Goal: Task Accomplishment & Management: Manage account settings

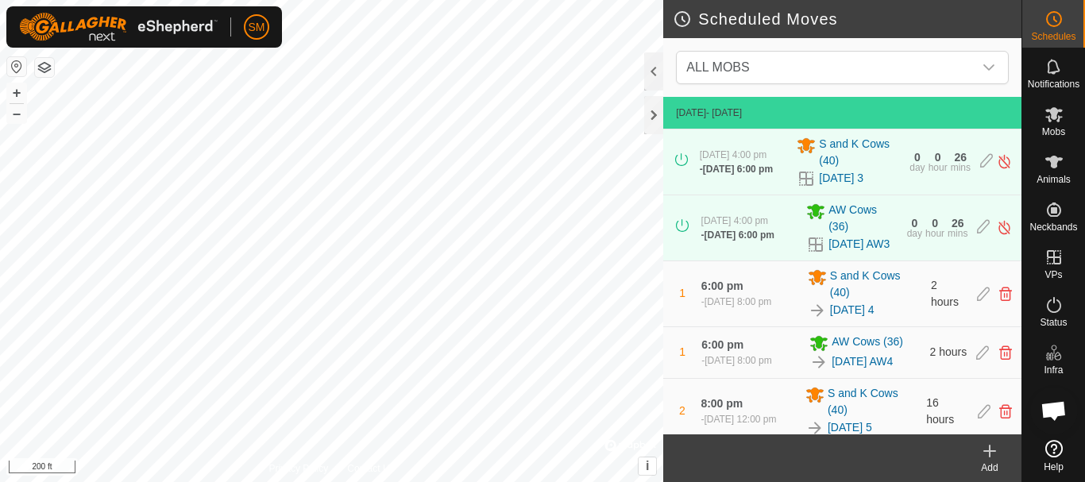
scroll to position [2894, 0]
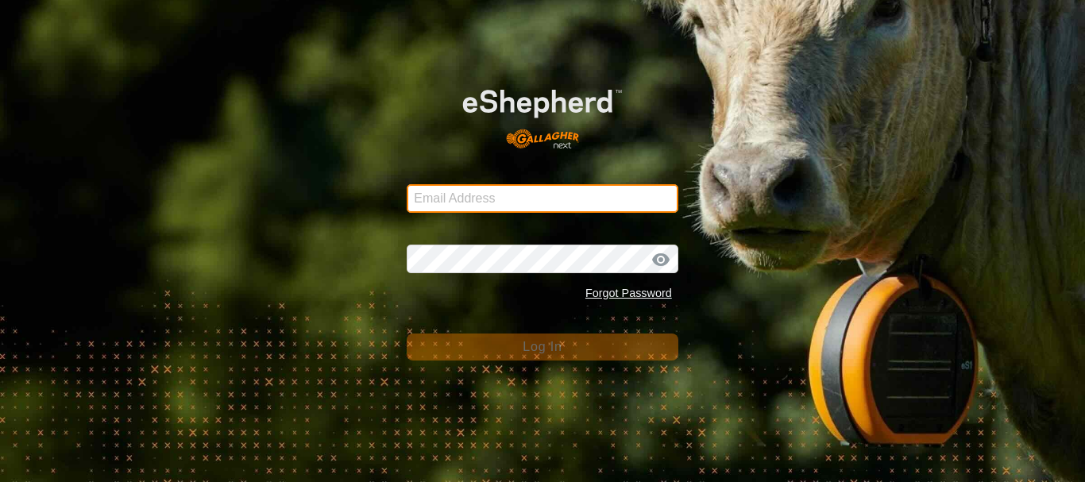
type input "steve@robertsfarm.com"
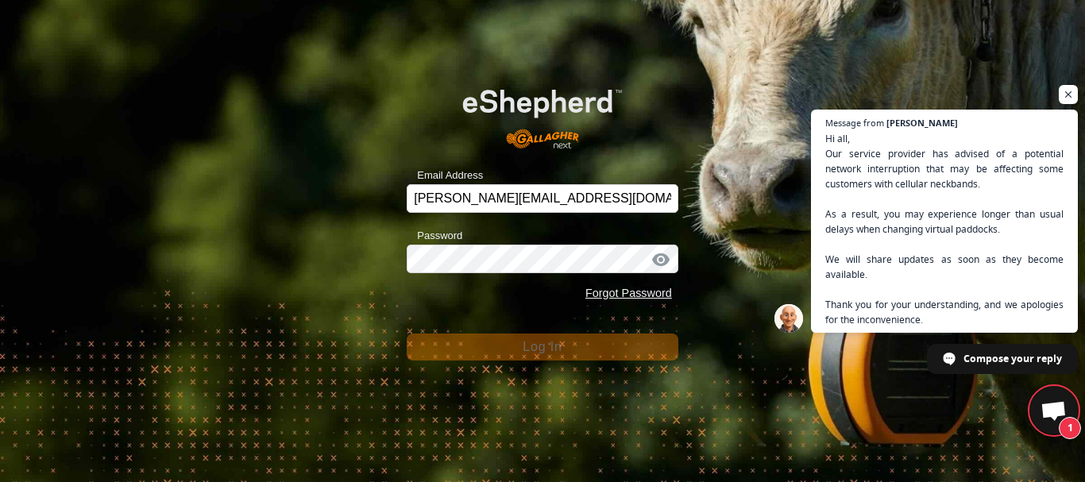
scroll to position [3319, 0]
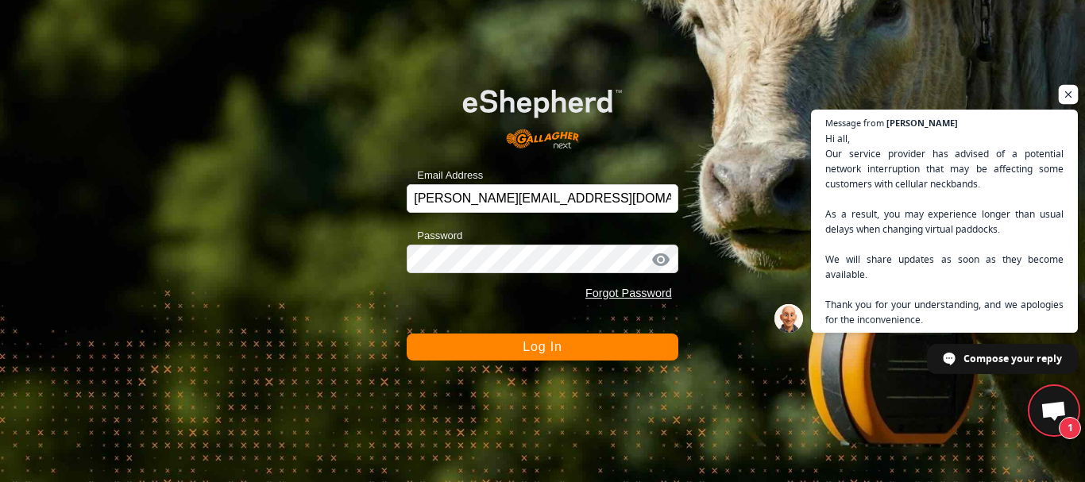
click at [1066, 95] on span "Open chat" at bounding box center [1069, 95] width 20 height 20
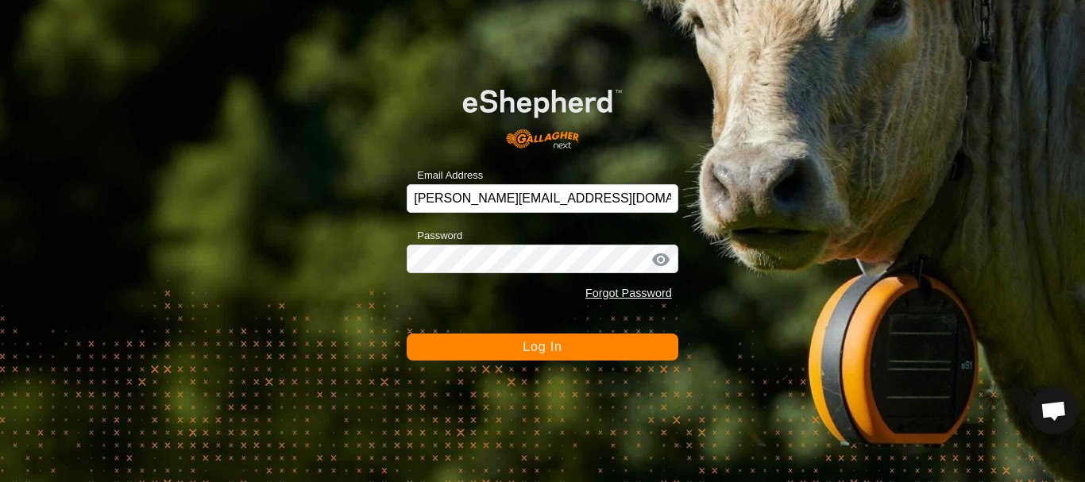
click at [542, 349] on span "Log In" at bounding box center [542, 346] width 39 height 13
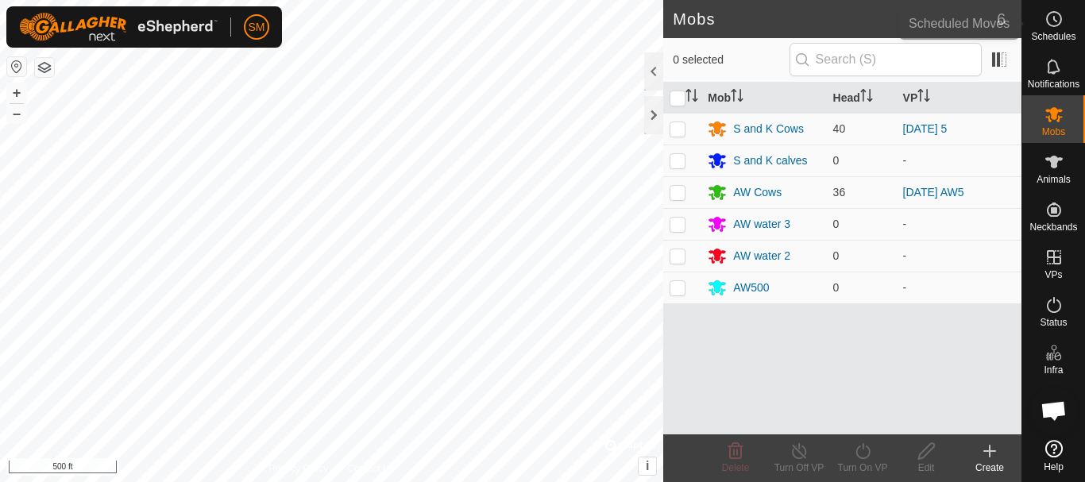
click at [1056, 21] on icon at bounding box center [1053, 19] width 19 height 19
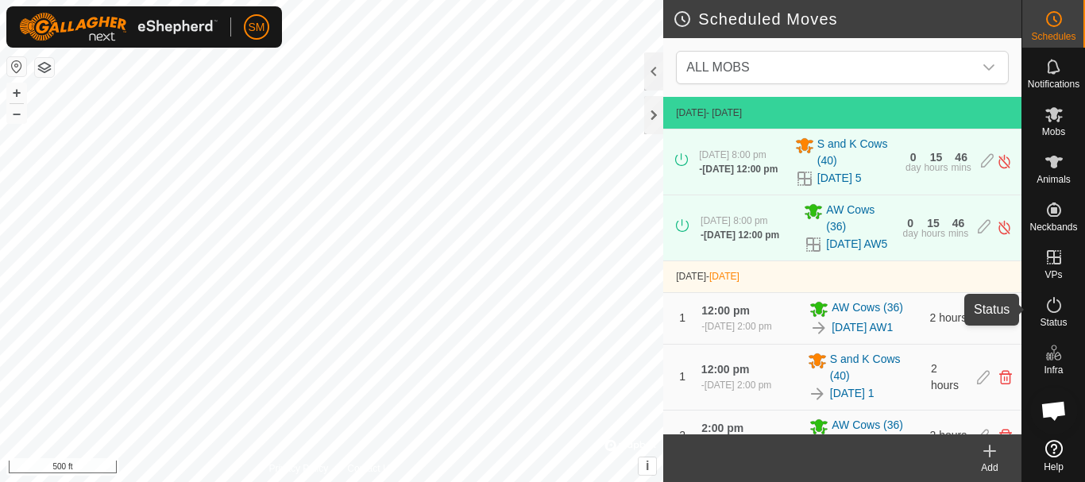
click at [1051, 307] on icon at bounding box center [1053, 304] width 19 height 19
click at [1053, 310] on icon at bounding box center [1053, 304] width 19 height 19
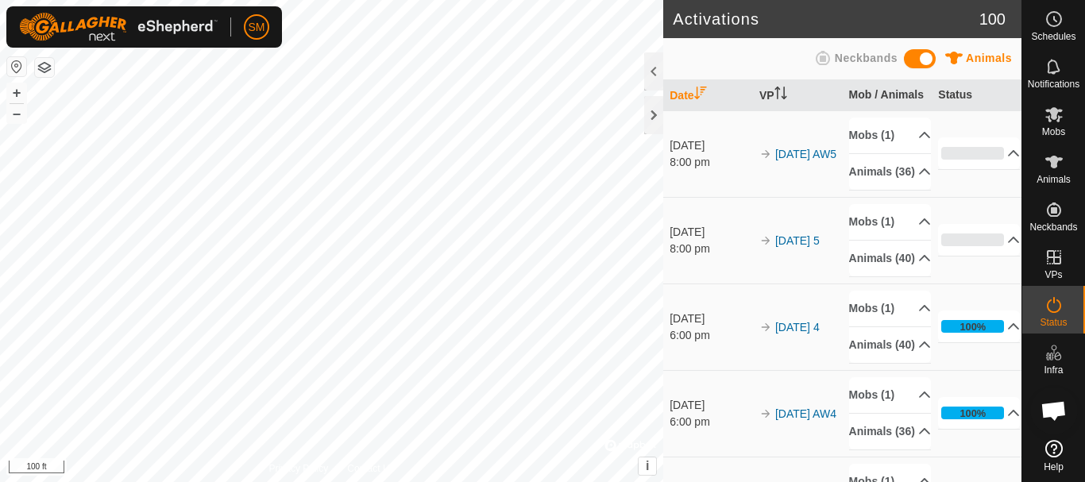
scroll to position [3319, 0]
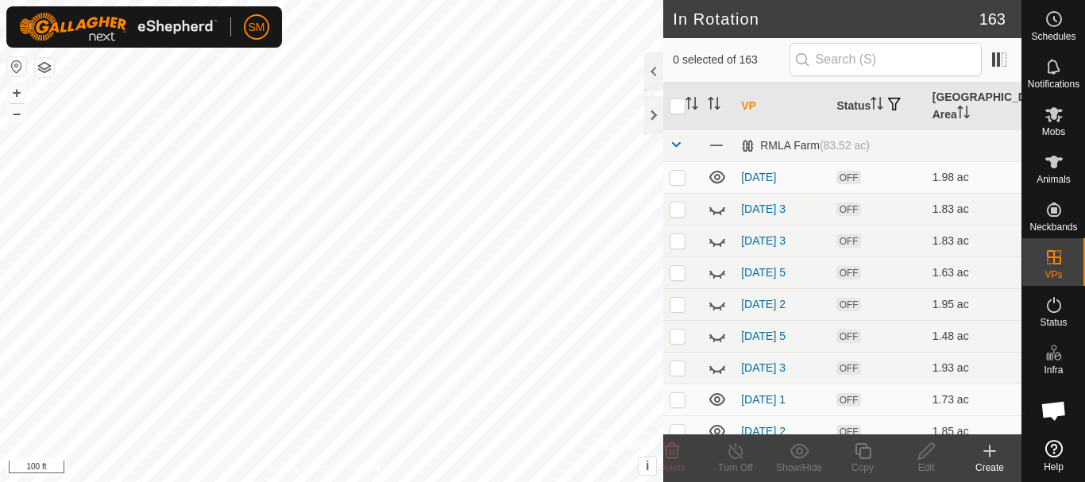
scroll to position [3319, 0]
click at [679, 110] on input "checkbox" at bounding box center [677, 106] width 16 height 16
checkbox input "true"
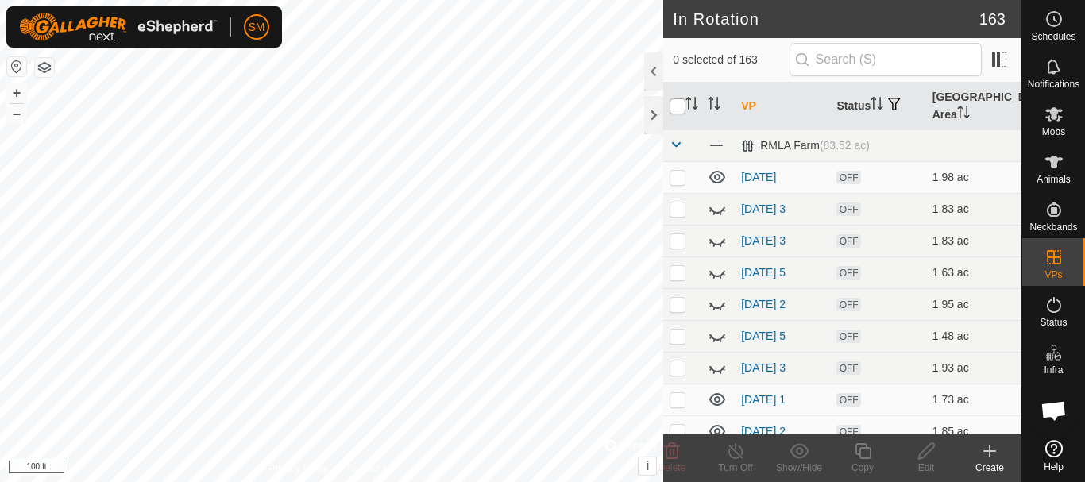
checkbox input "true"
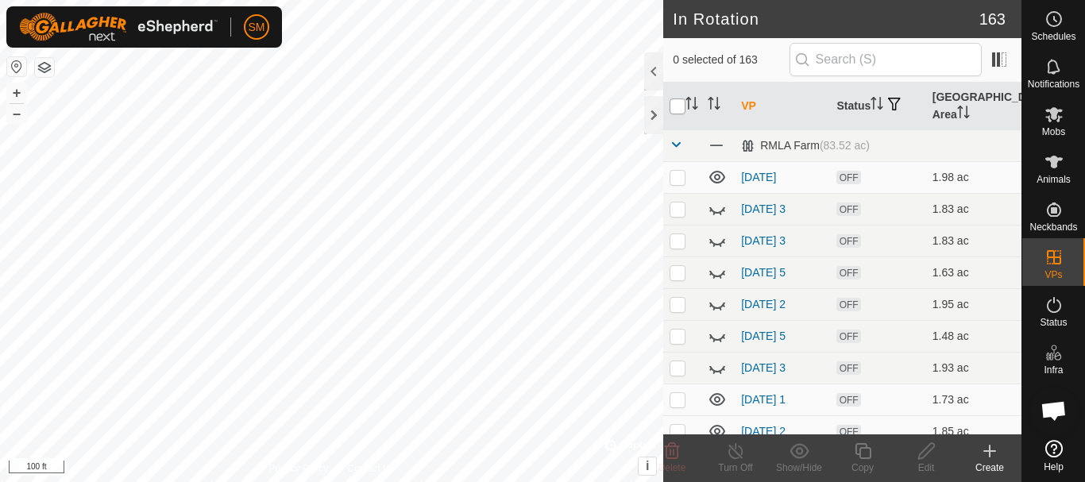
checkbox input "true"
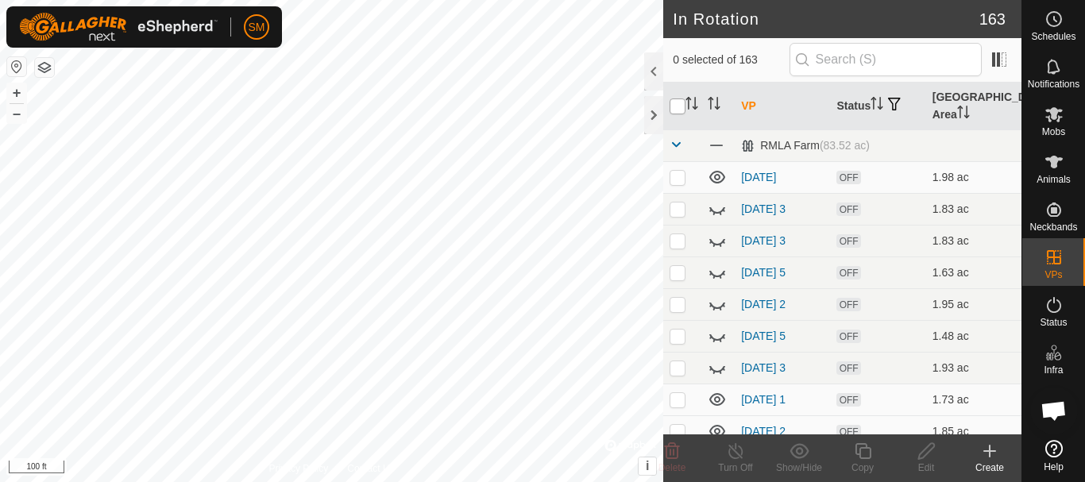
checkbox input "true"
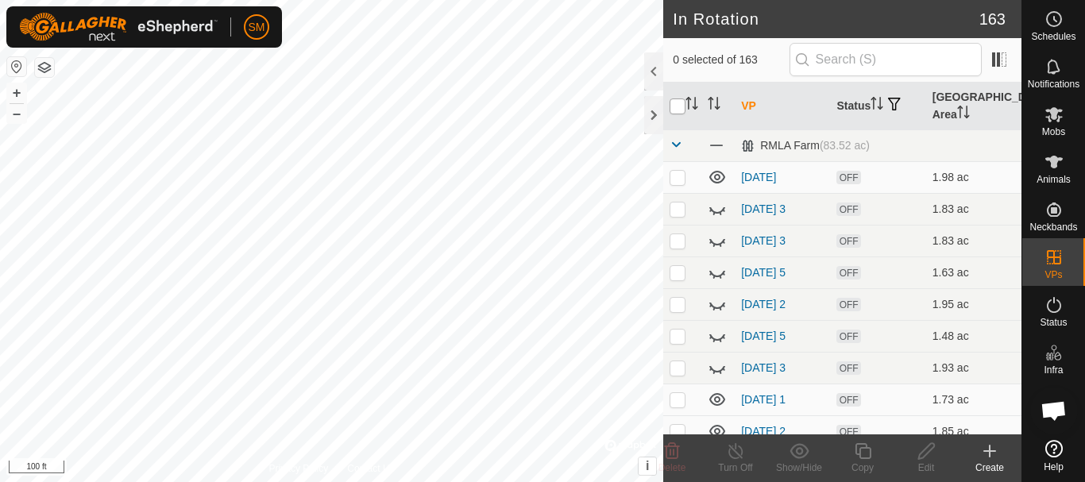
checkbox input "true"
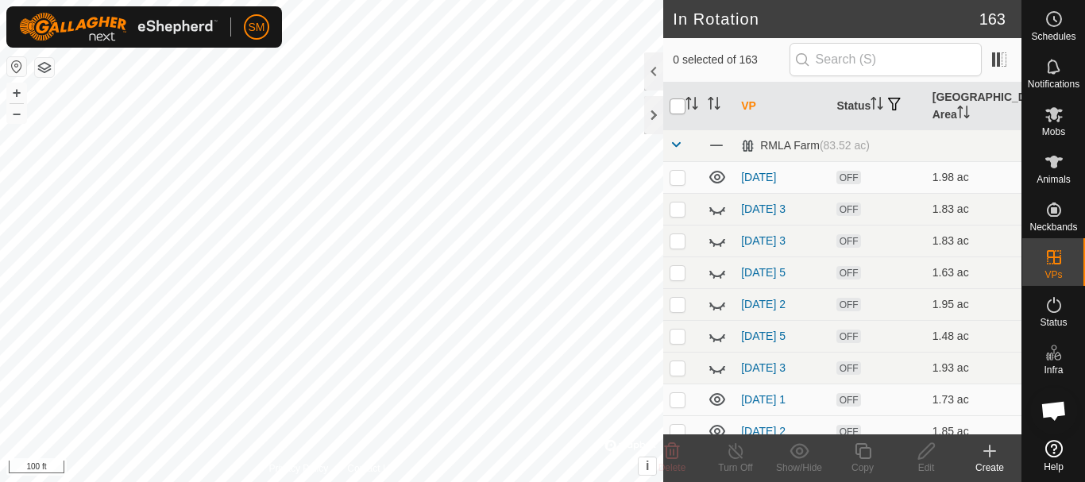
checkbox input "true"
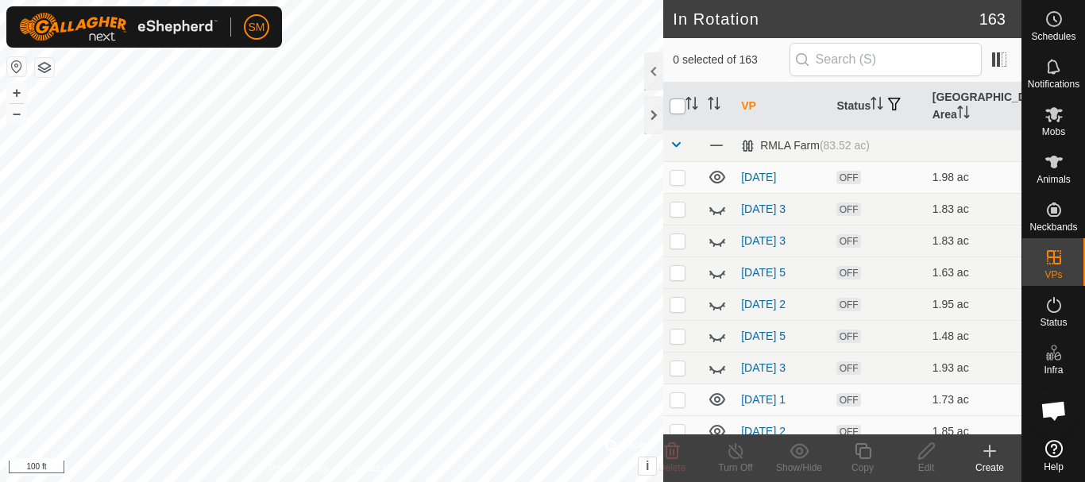
checkbox input "true"
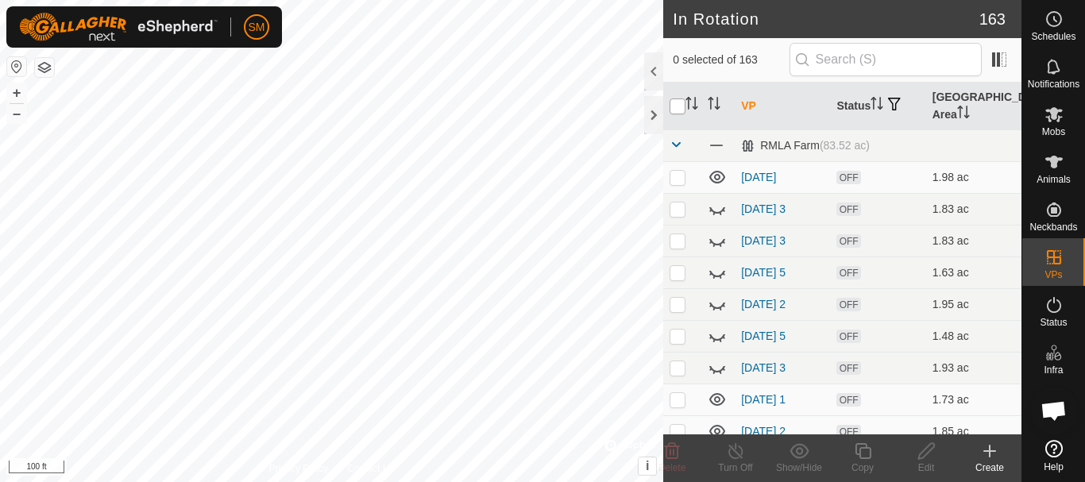
checkbox input "true"
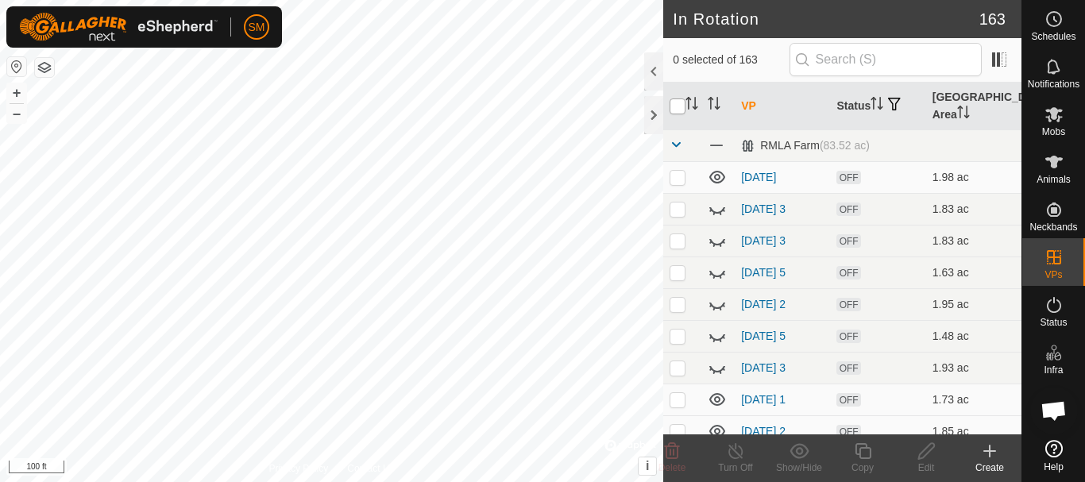
checkbox input "true"
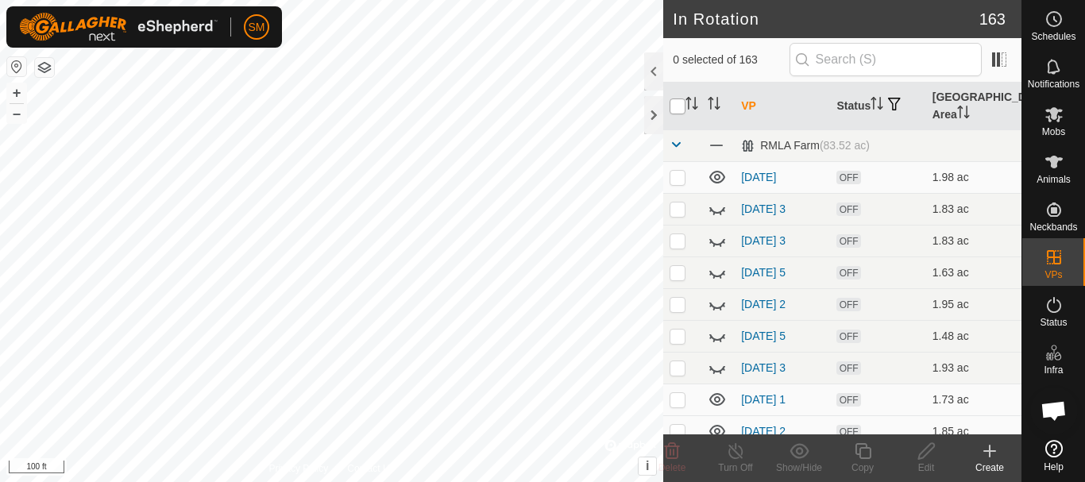
checkbox input "true"
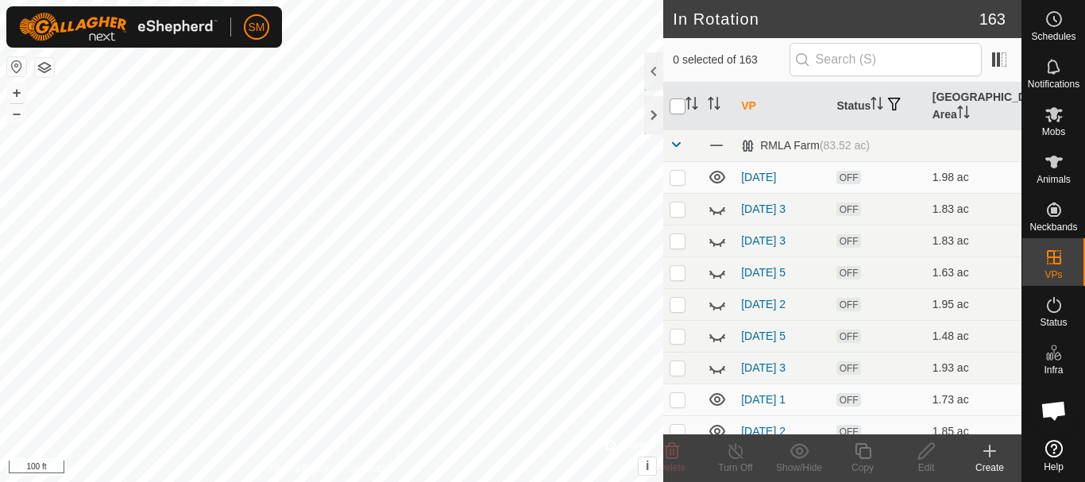
checkbox input "true"
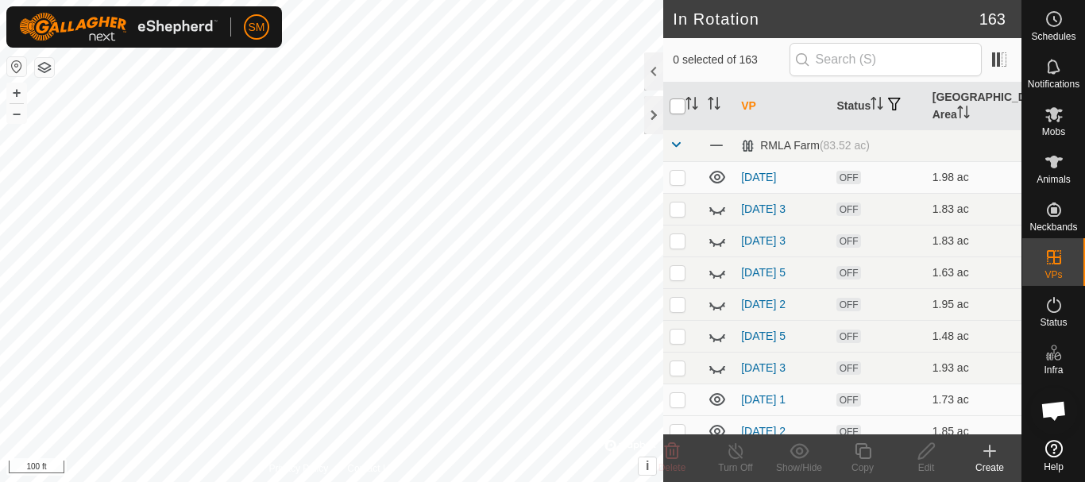
checkbox input "true"
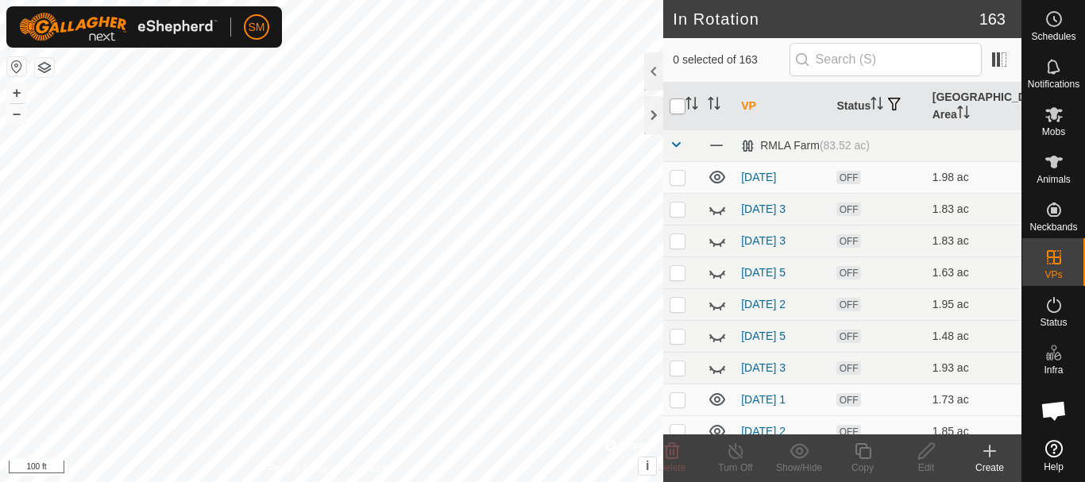
checkbox input "true"
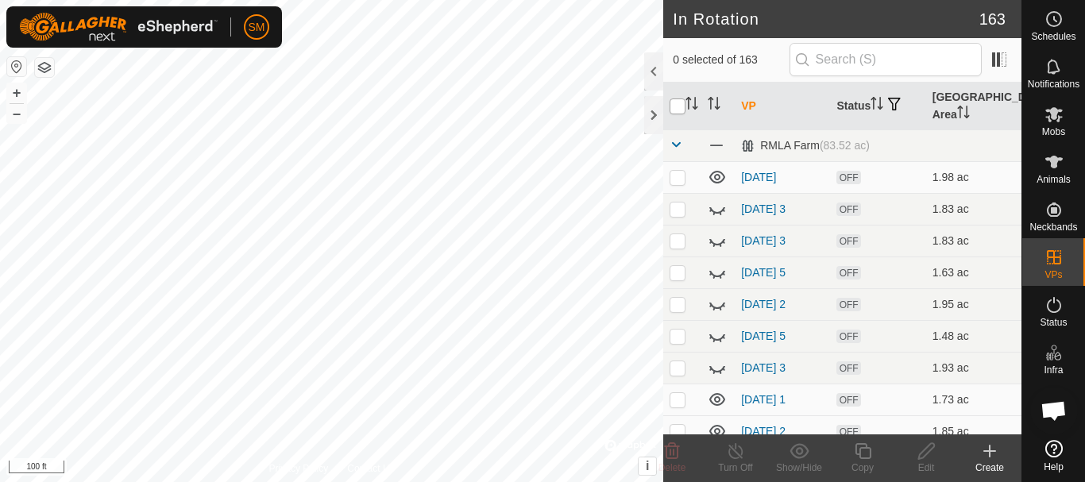
checkbox input "true"
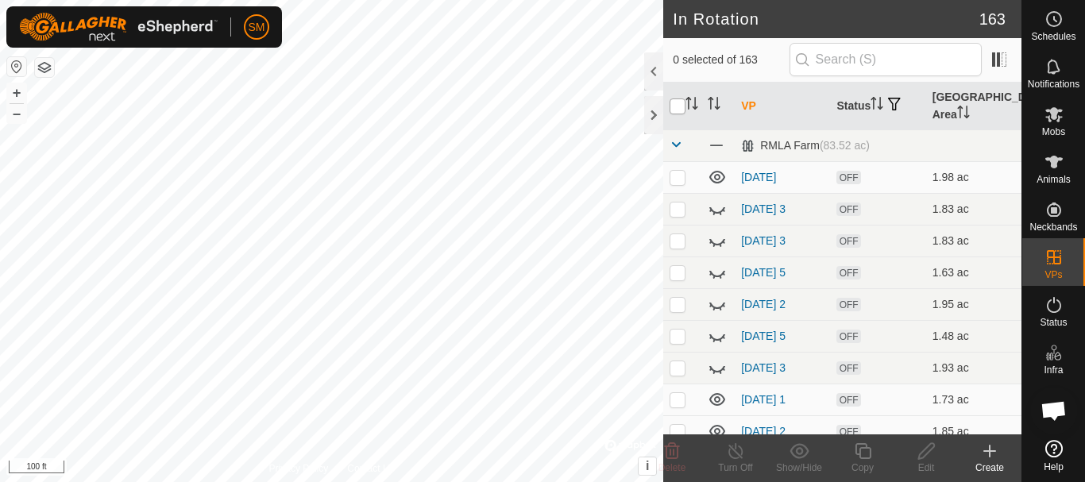
checkbox input "true"
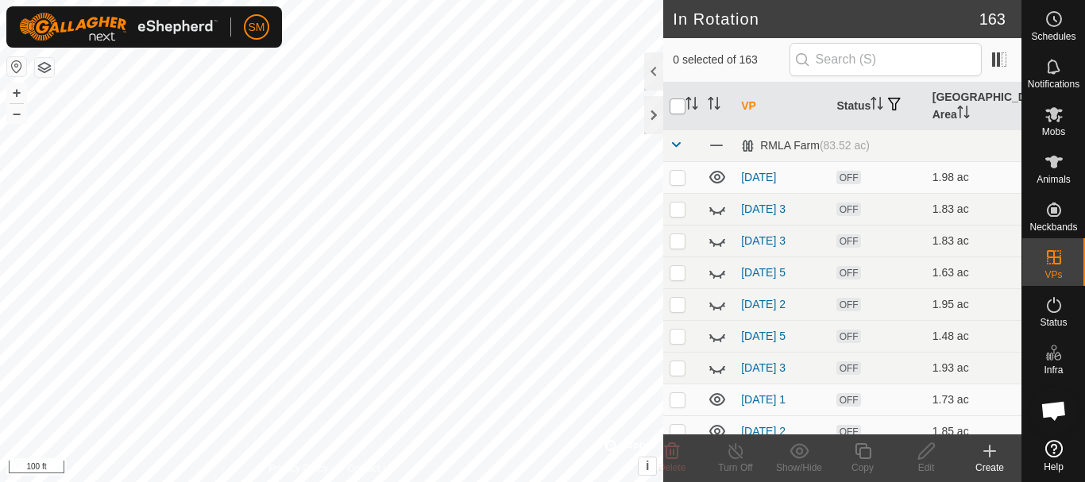
checkbox input "true"
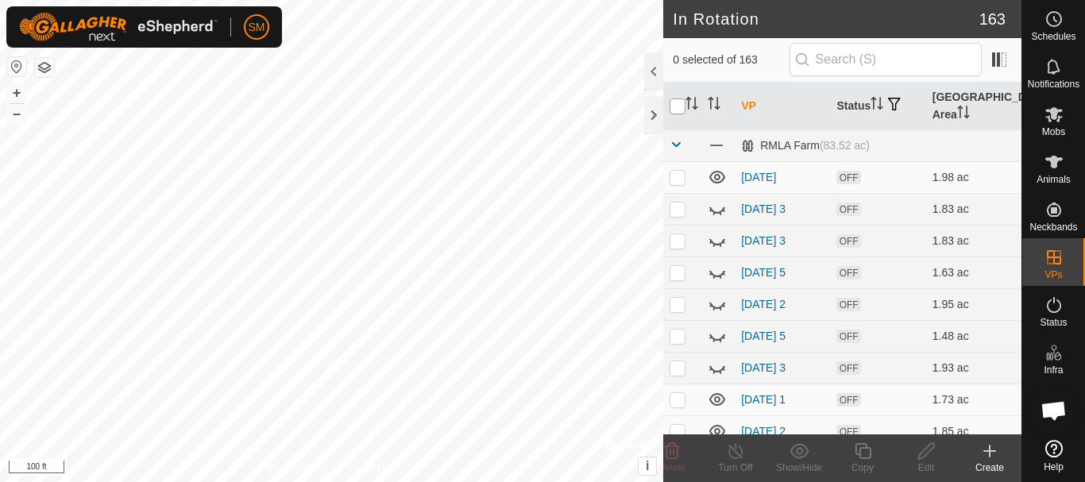
checkbox input "true"
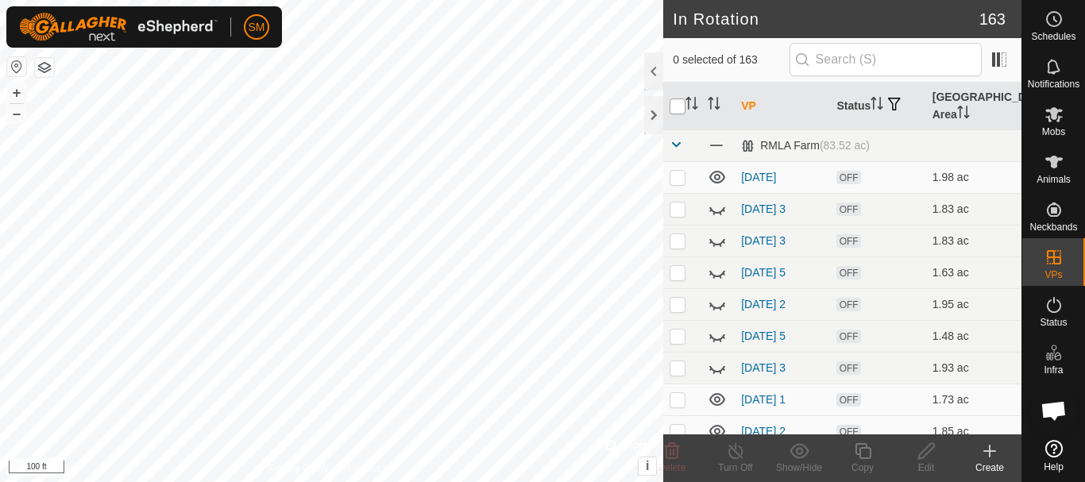
checkbox input "true"
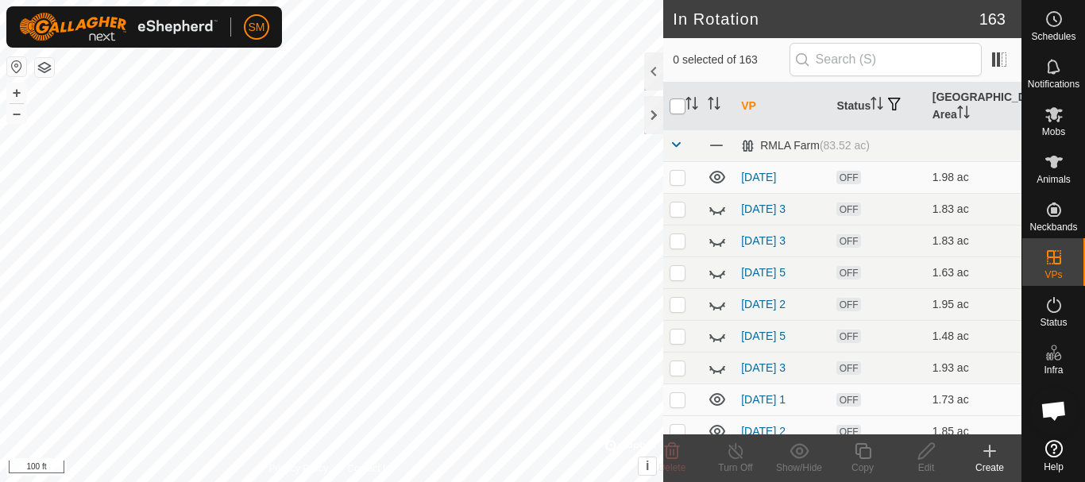
checkbox input "true"
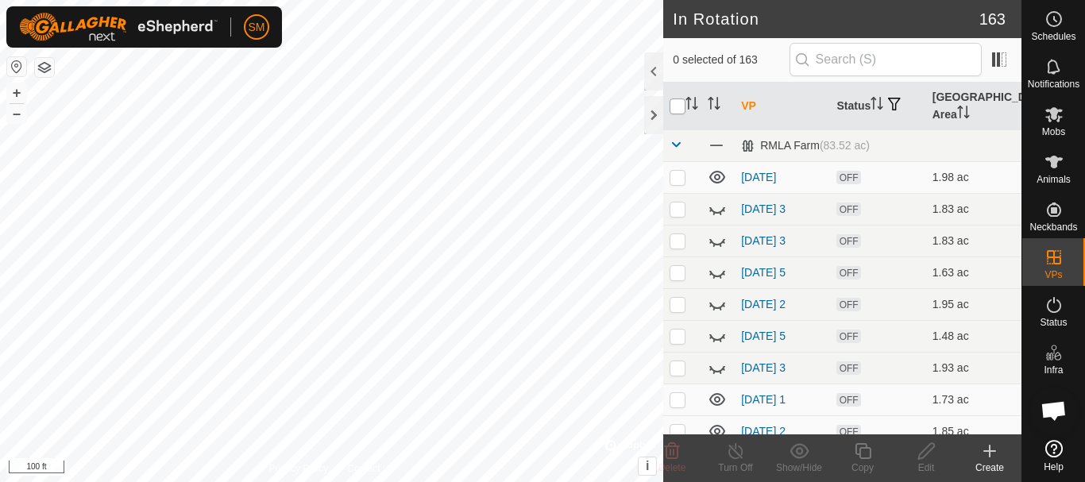
checkbox input "true"
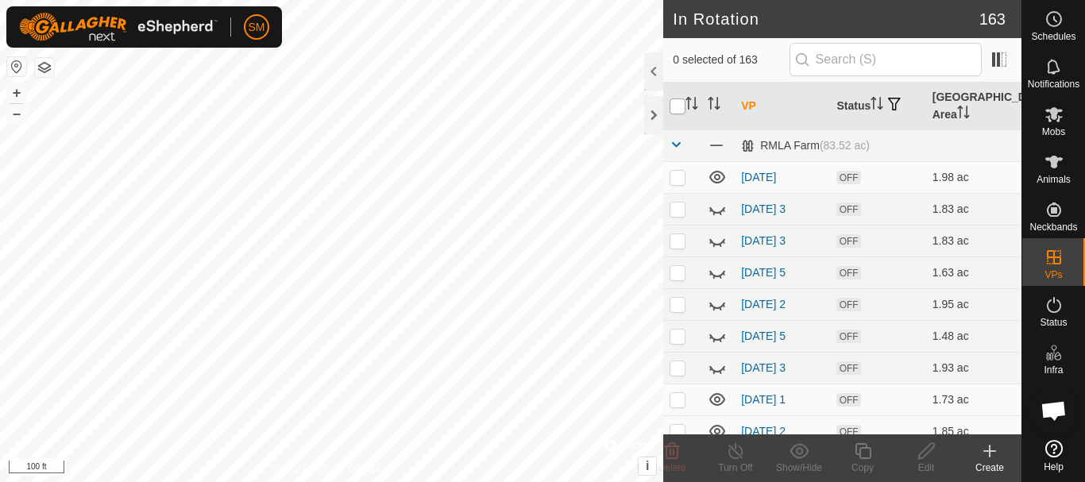
checkbox input "true"
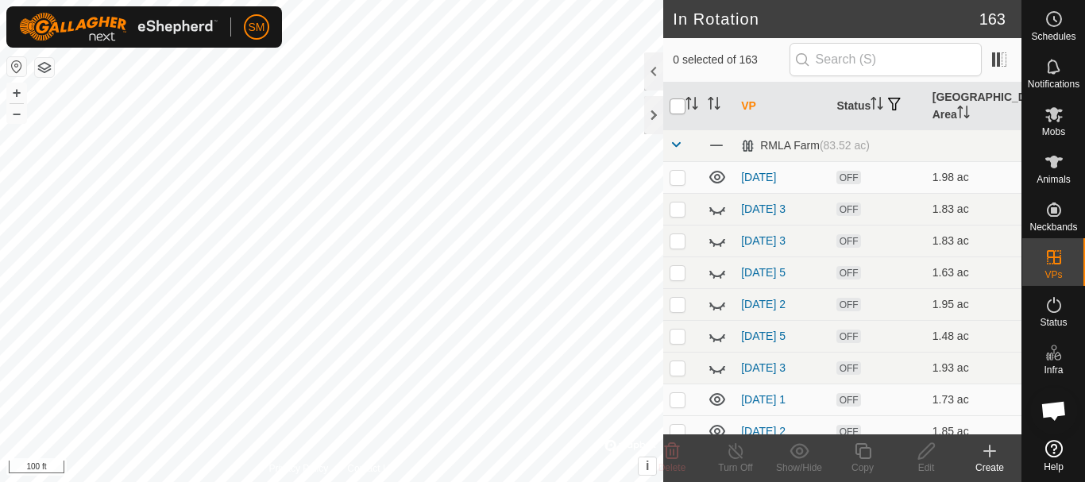
checkbox input "true"
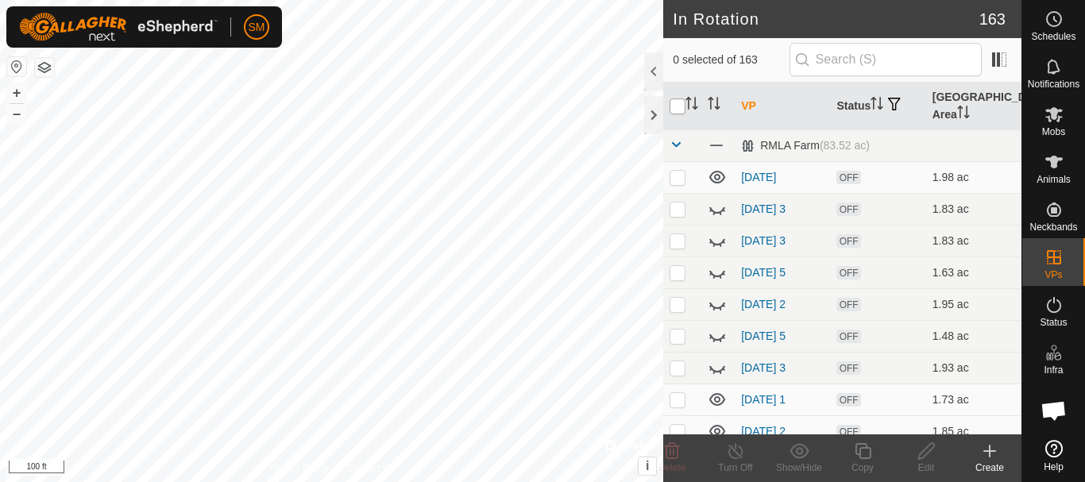
checkbox input "true"
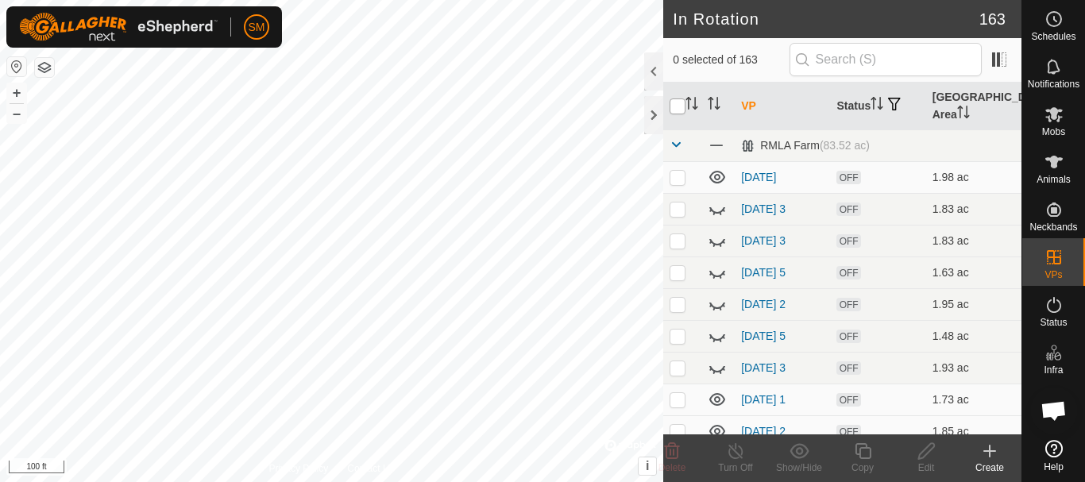
checkbox input "true"
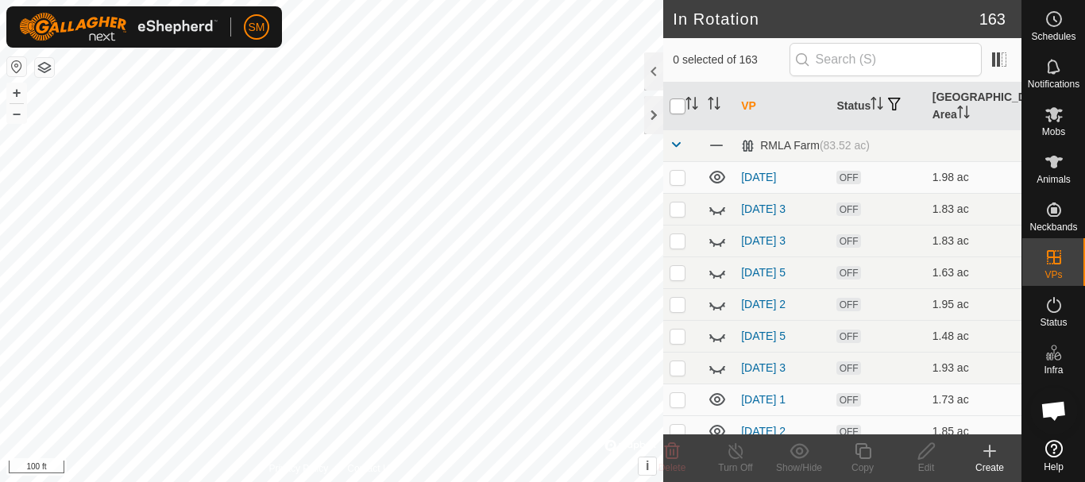
checkbox input "true"
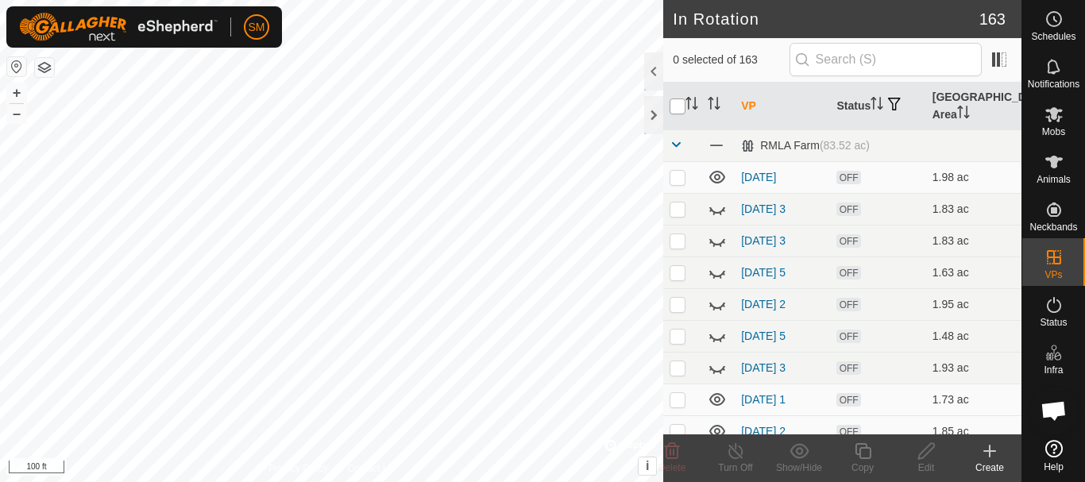
checkbox input "true"
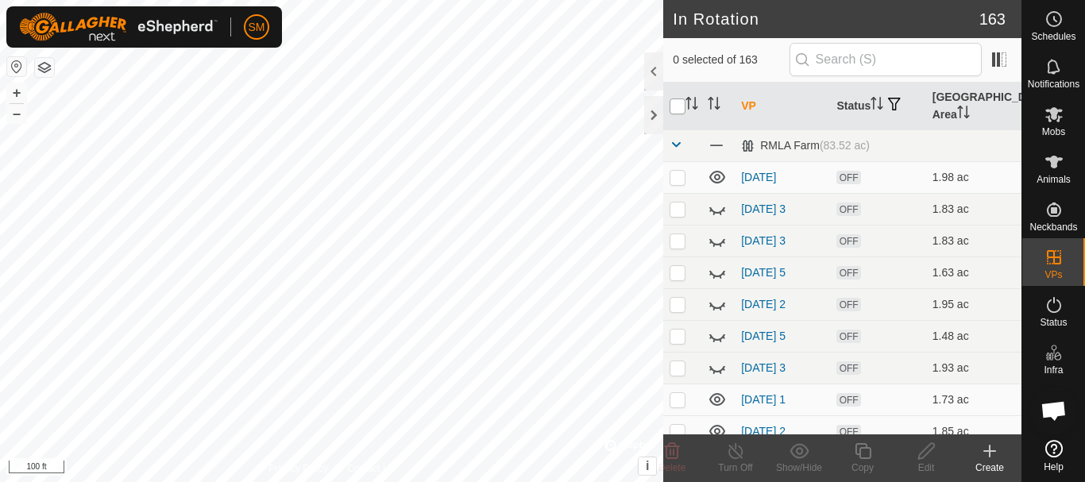
checkbox input "true"
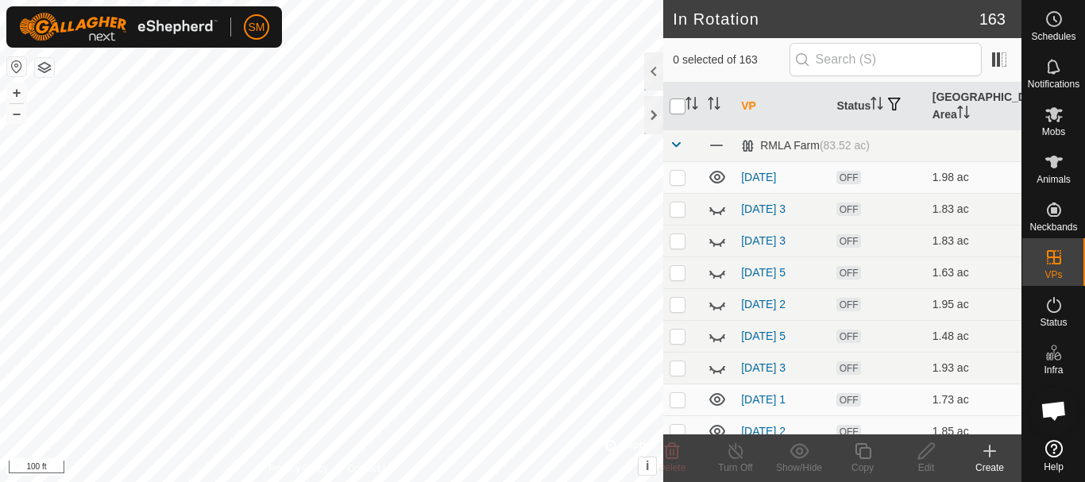
checkbox input "true"
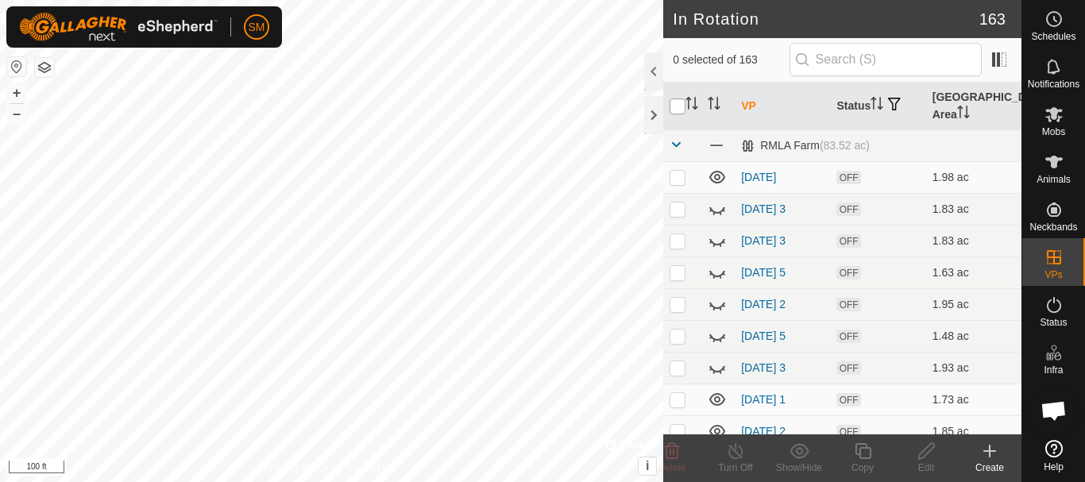
checkbox input "true"
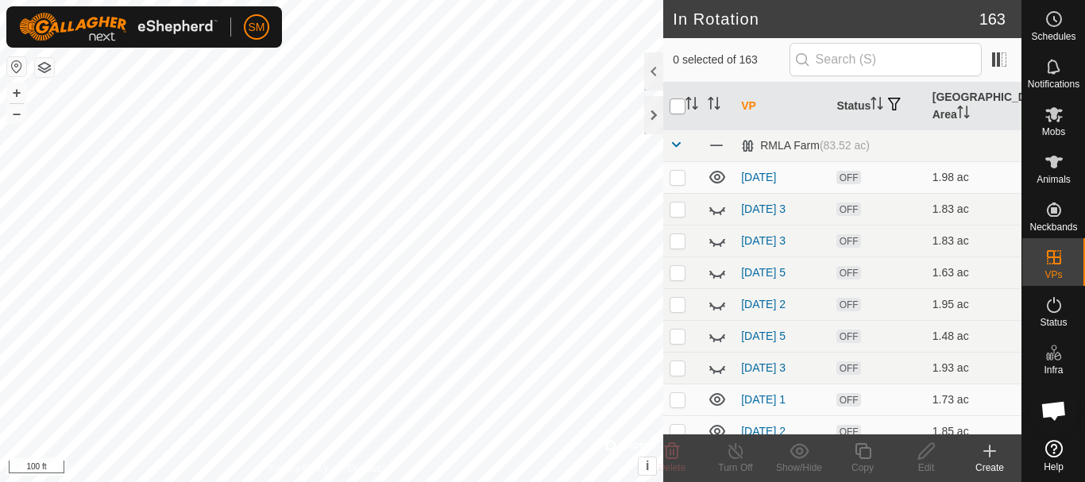
checkbox input "true"
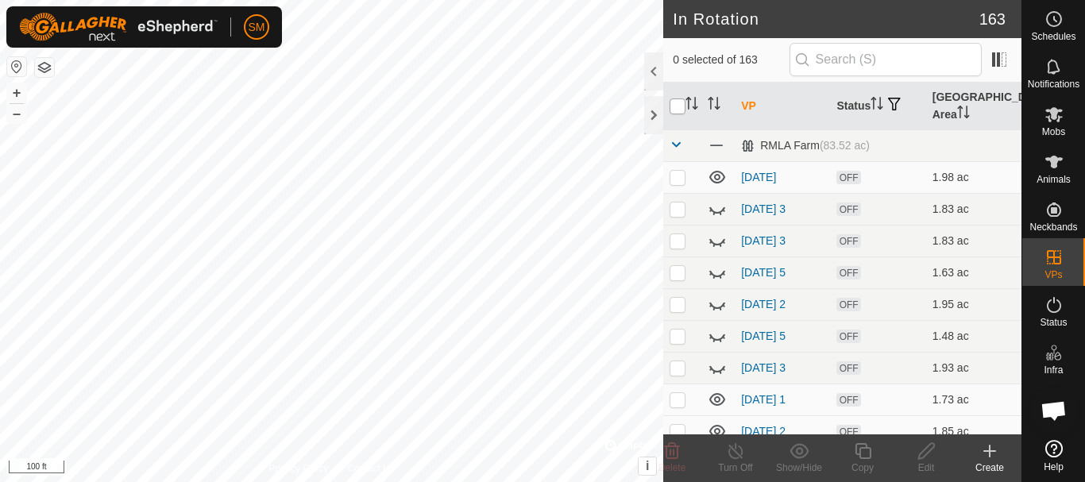
checkbox input "true"
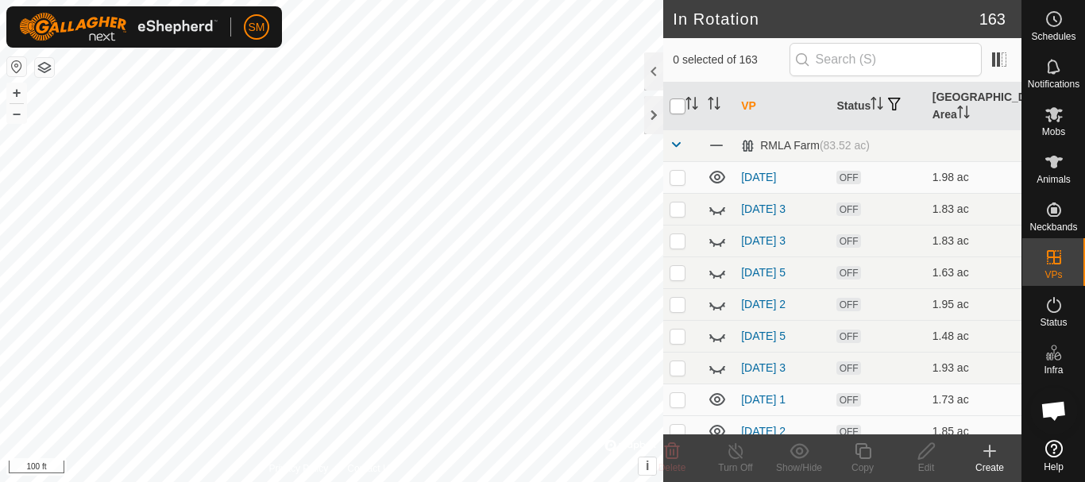
checkbox input "true"
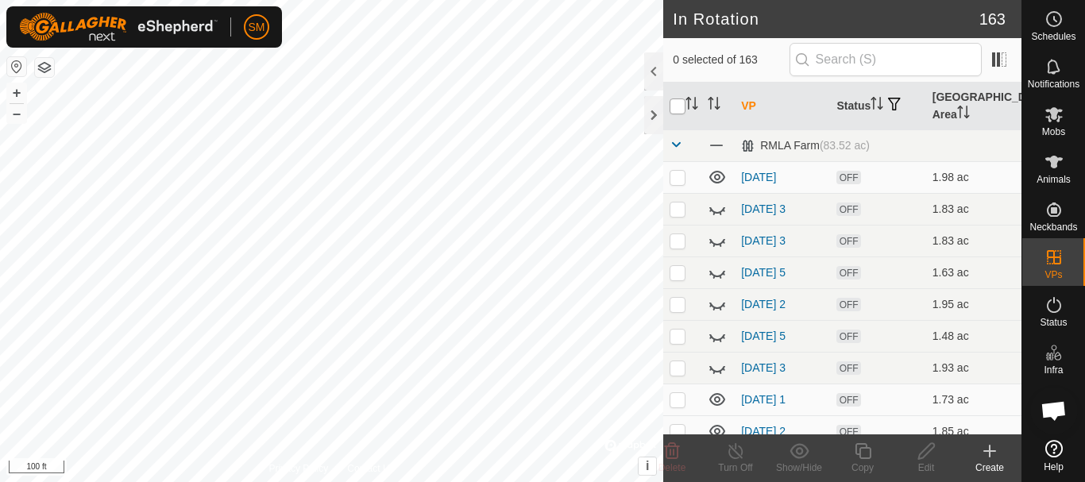
checkbox input "true"
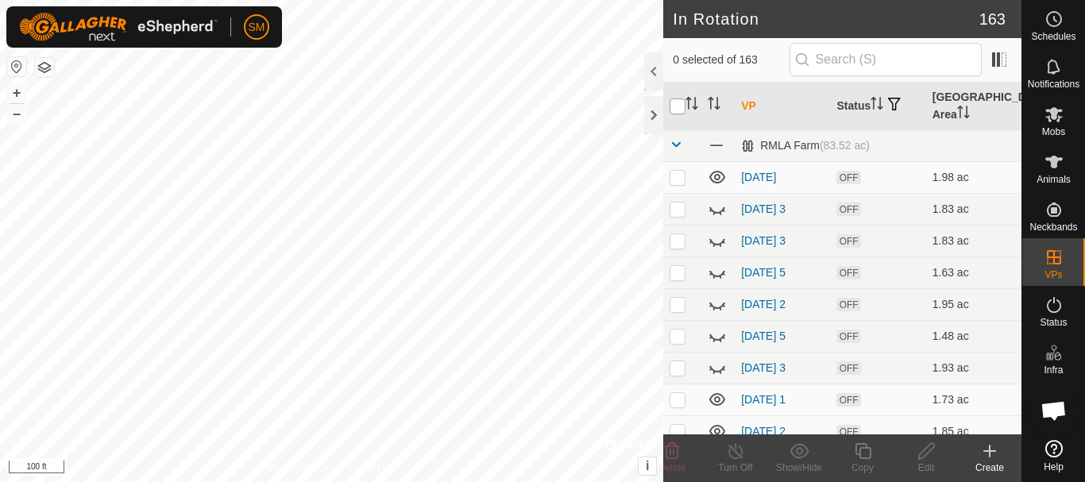
checkbox input "true"
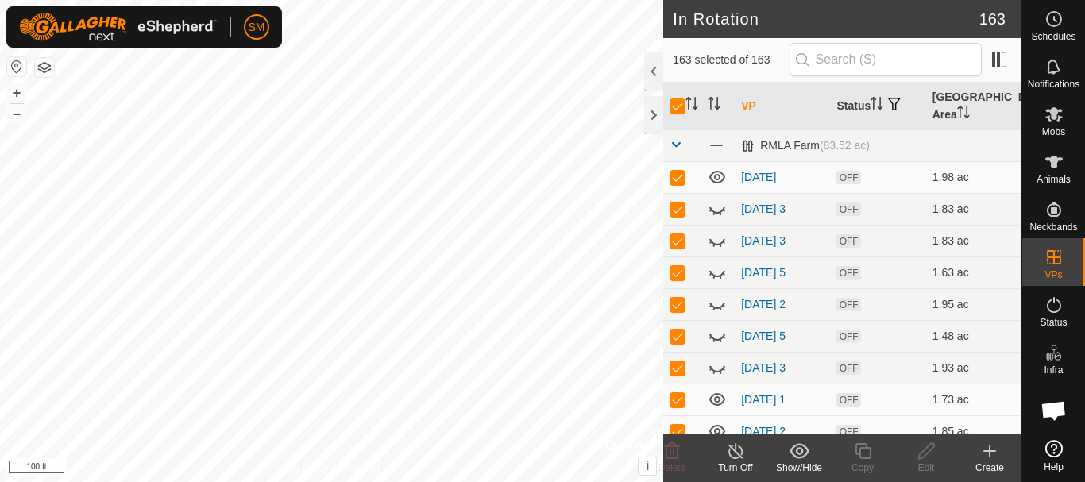
click at [797, 456] on icon at bounding box center [799, 451] width 20 height 19
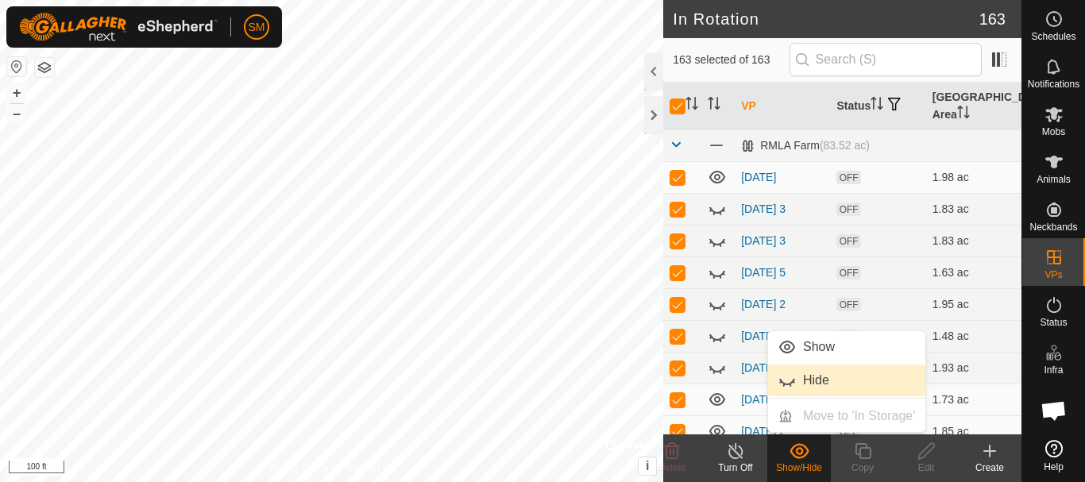
click at [806, 380] on link "Hide" at bounding box center [846, 380] width 157 height 32
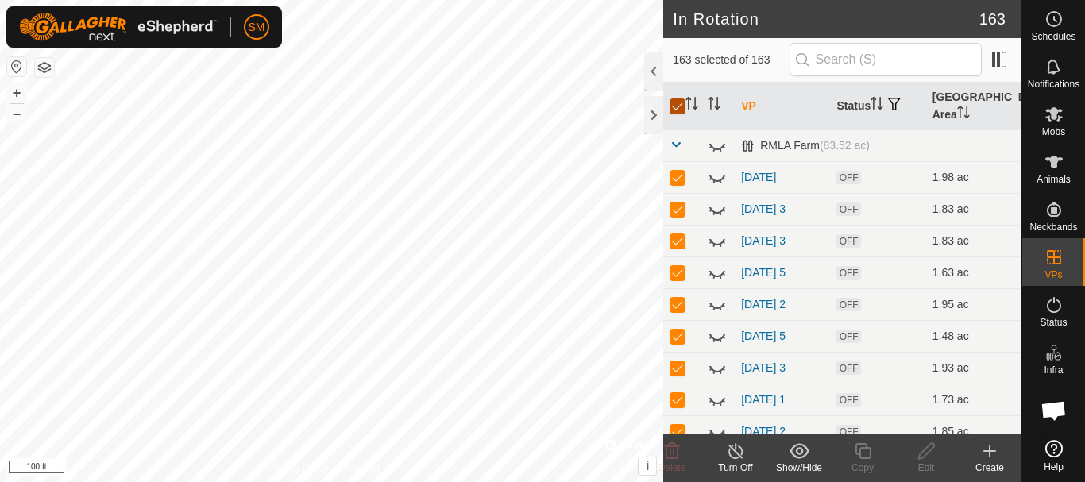
click at [676, 105] on input "checkbox" at bounding box center [677, 106] width 16 height 16
checkbox input "false"
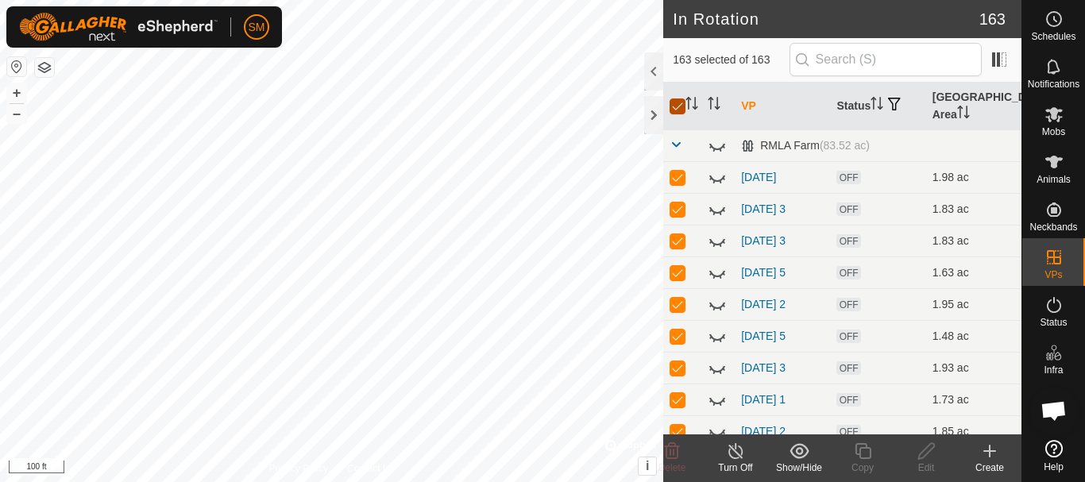
checkbox input "false"
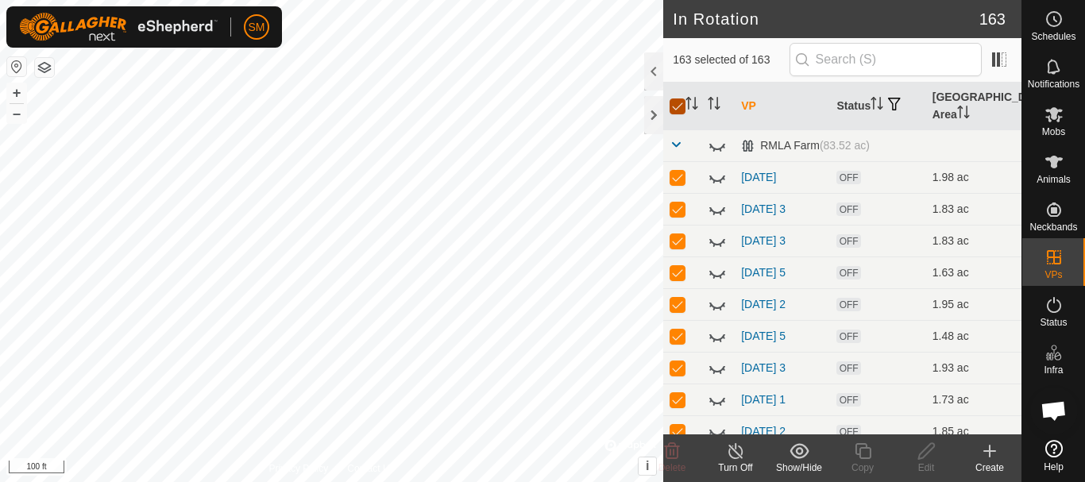
checkbox input "false"
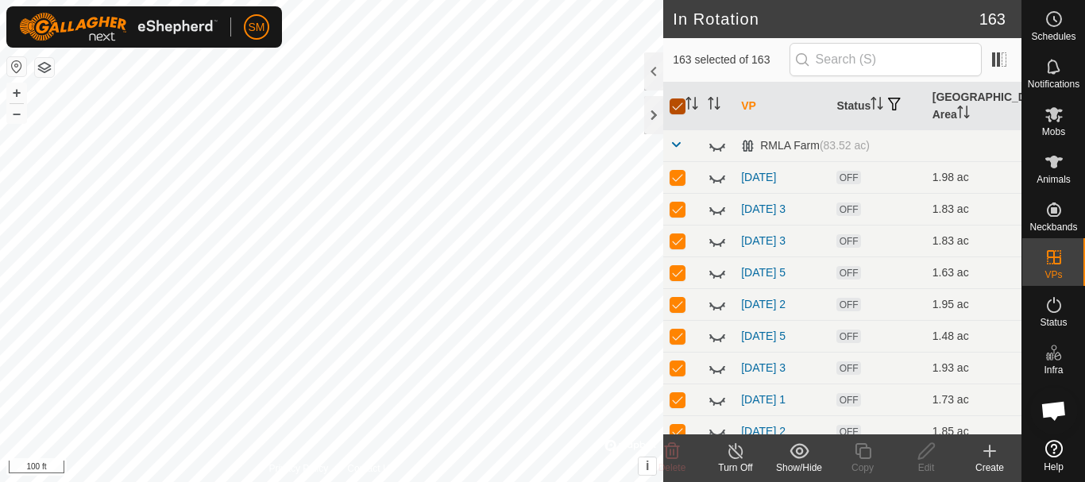
checkbox input "false"
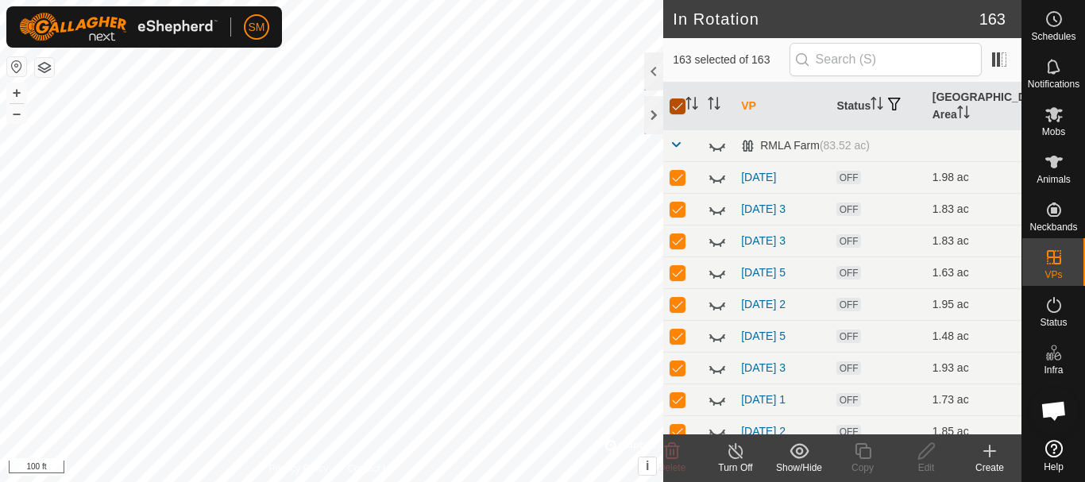
checkbox input "false"
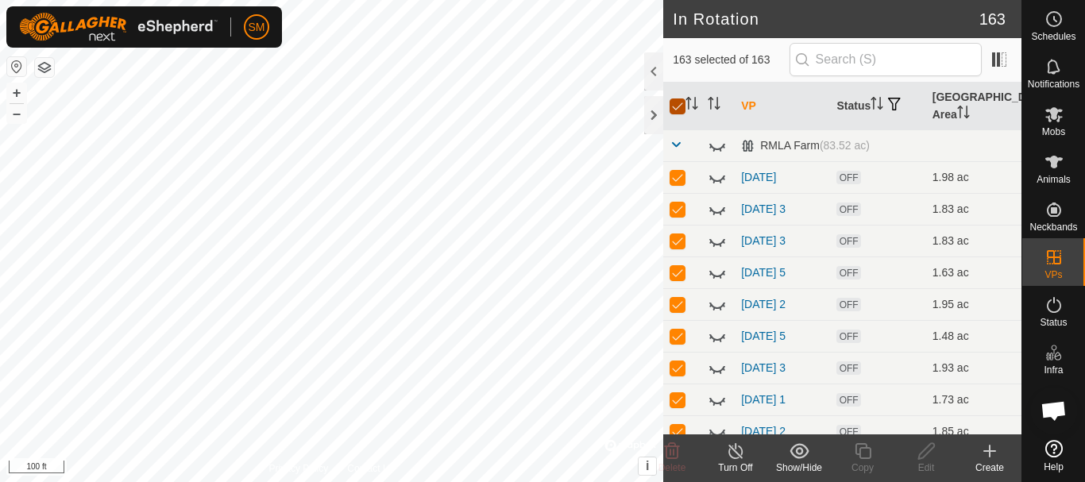
checkbox input "false"
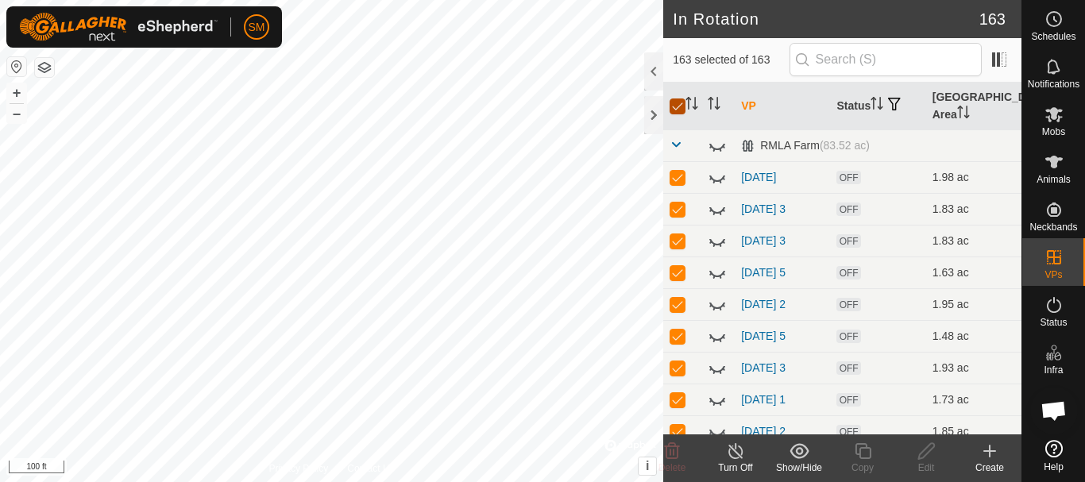
checkbox input "false"
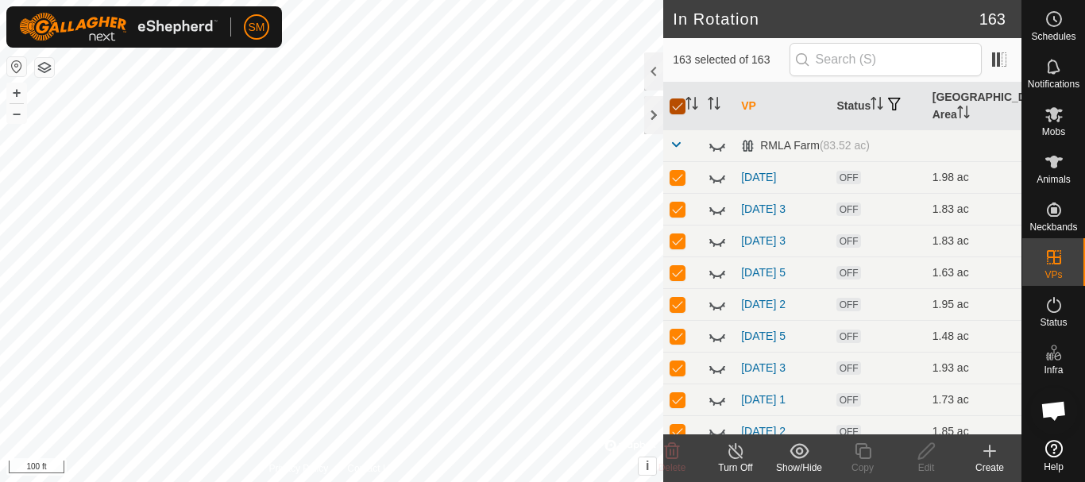
checkbox input "false"
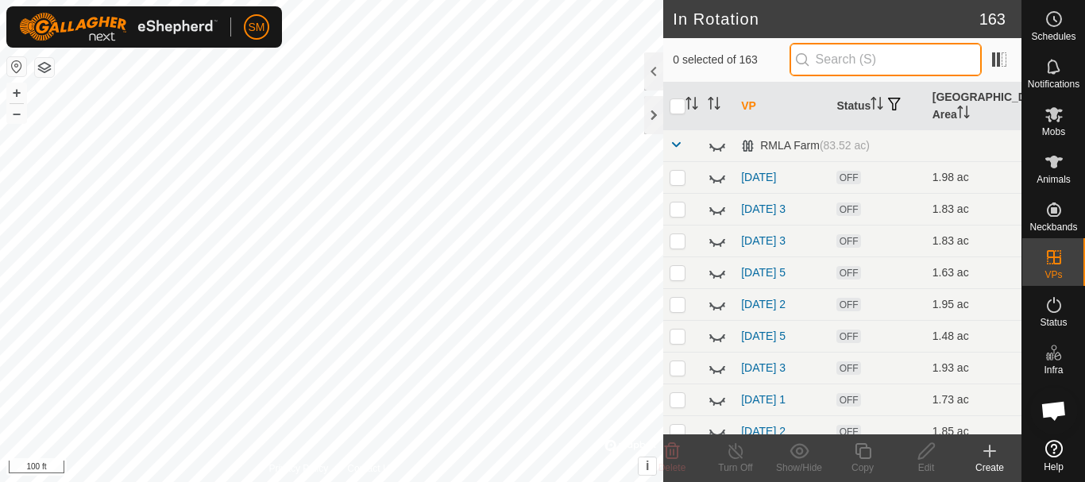
click at [878, 65] on input "text" at bounding box center [885, 59] width 192 height 33
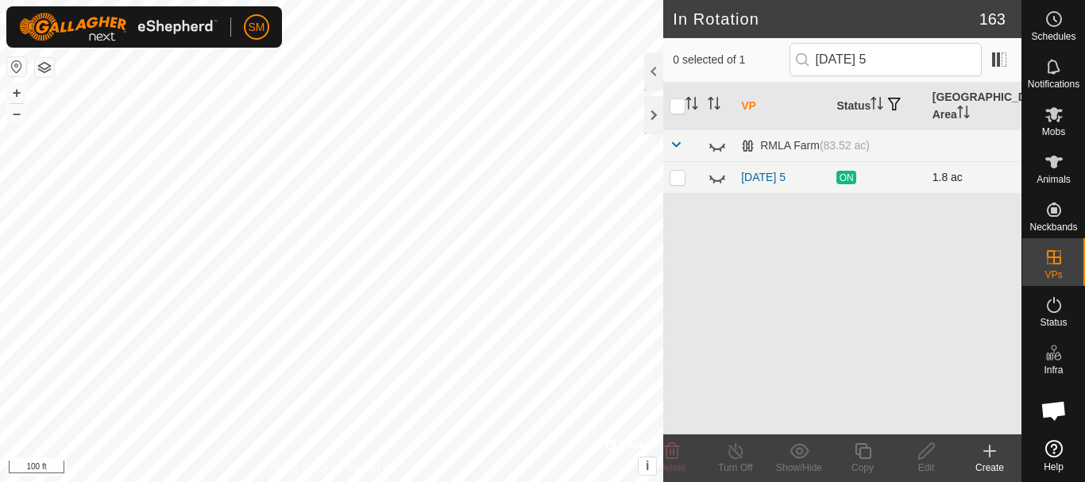
click at [715, 184] on icon at bounding box center [717, 177] width 19 height 19
drag, startPoint x: 881, startPoint y: 65, endPoint x: 895, endPoint y: 89, distance: 27.8
click at [881, 65] on input "[DATE] 5" at bounding box center [885, 59] width 192 height 33
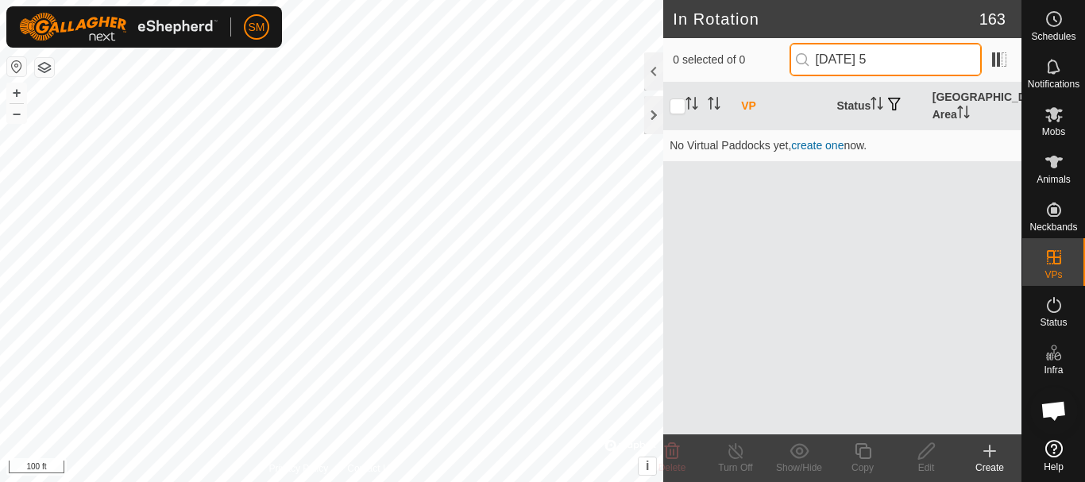
click at [920, 68] on input "2025-09-15 5" at bounding box center [885, 59] width 192 height 33
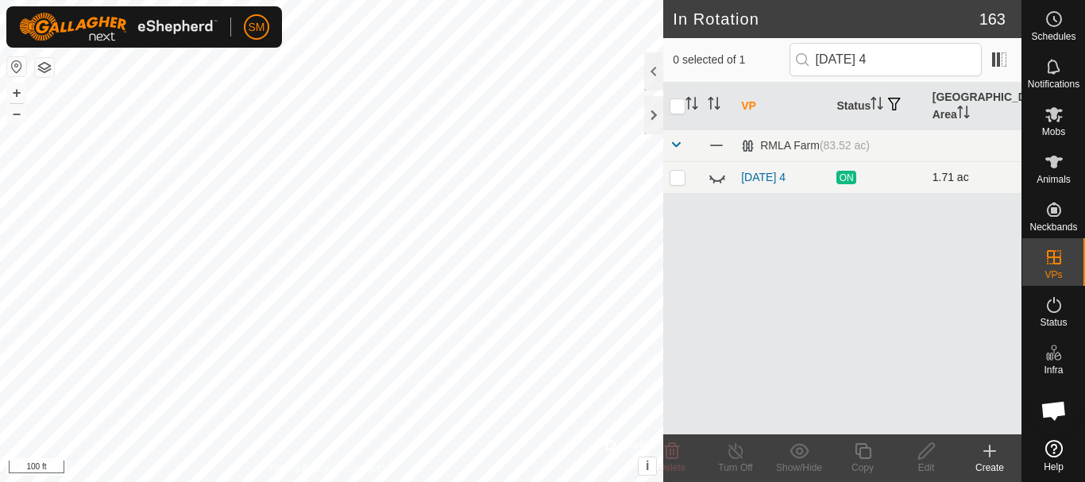
click at [721, 179] on icon at bounding box center [717, 178] width 16 height 6
click at [890, 60] on input "[DATE] 4" at bounding box center [885, 59] width 192 height 33
click at [717, 181] on icon at bounding box center [717, 177] width 19 height 19
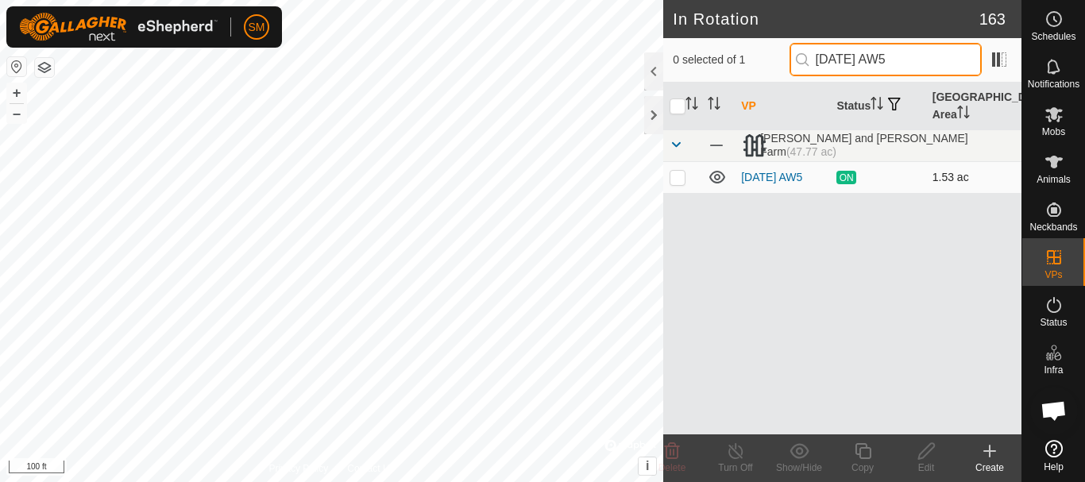
click at [930, 54] on input "[DATE] AW5" at bounding box center [885, 59] width 192 height 33
click at [889, 60] on input "[DATE] 5" at bounding box center [885, 59] width 192 height 33
click at [715, 179] on icon at bounding box center [717, 177] width 19 height 19
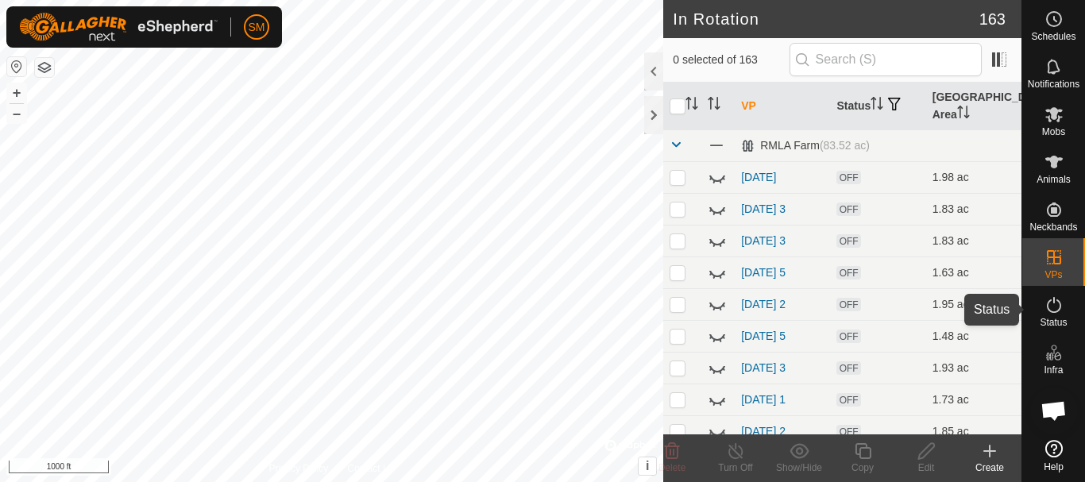
click at [1055, 310] on icon at bounding box center [1053, 304] width 19 height 19
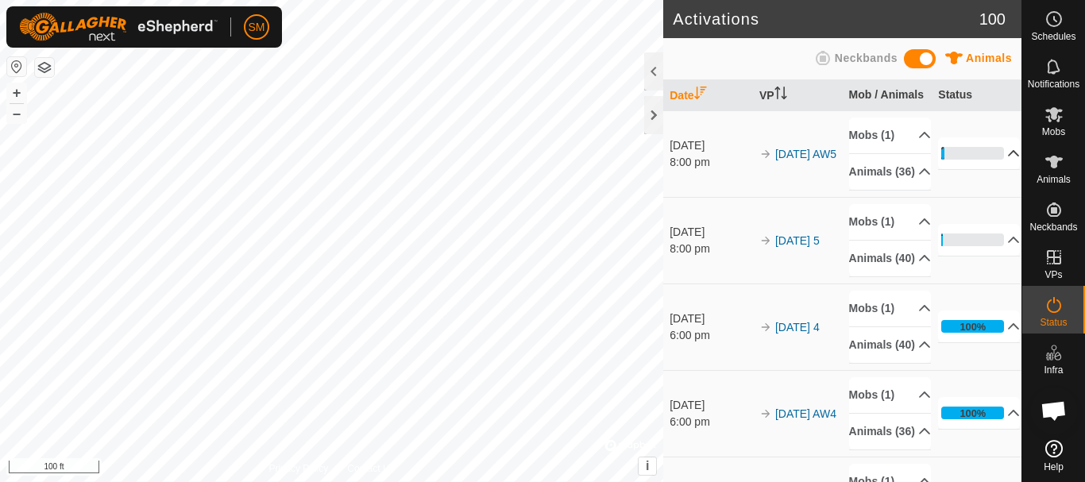
click at [989, 169] on p-accordion-header "5%" at bounding box center [979, 153] width 82 height 32
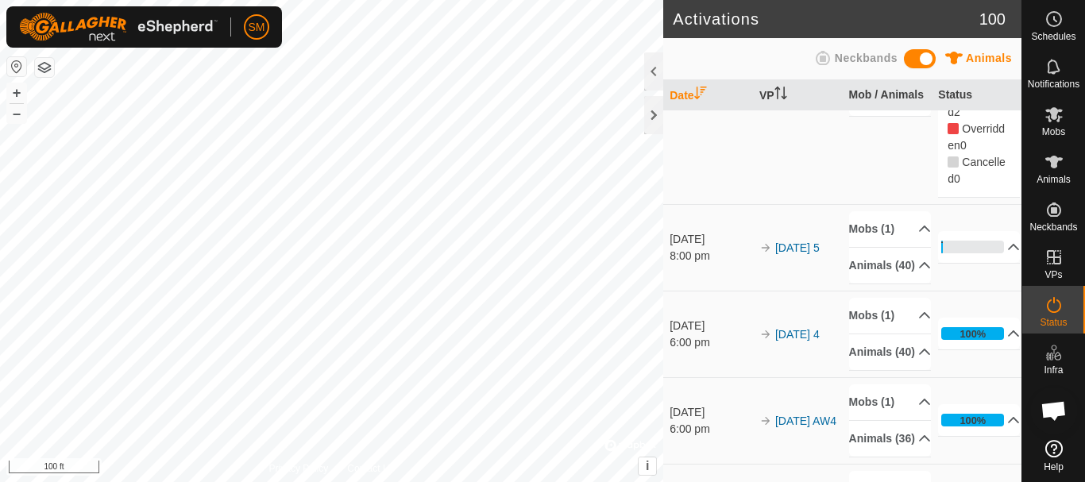
scroll to position [159, 0]
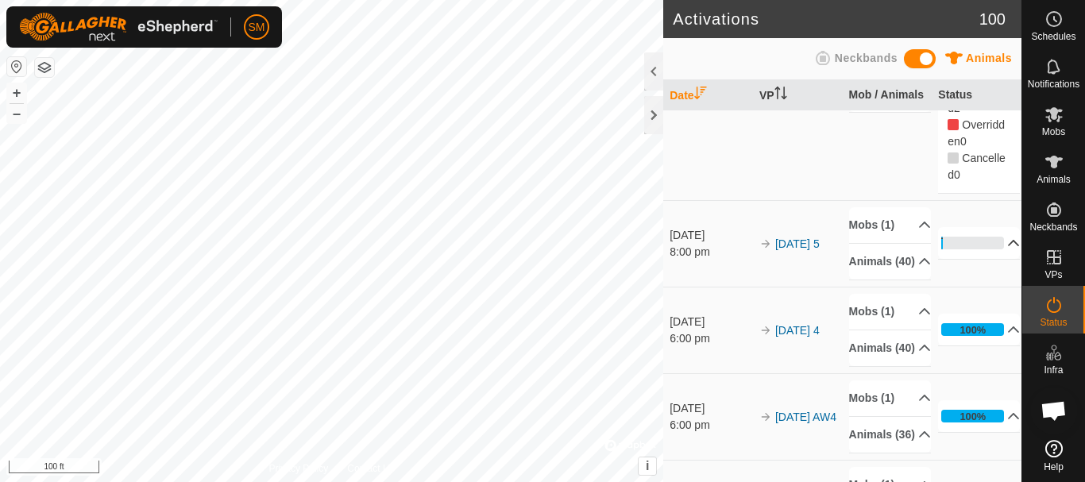
click at [989, 259] on p-accordion-header "2%" at bounding box center [979, 243] width 82 height 32
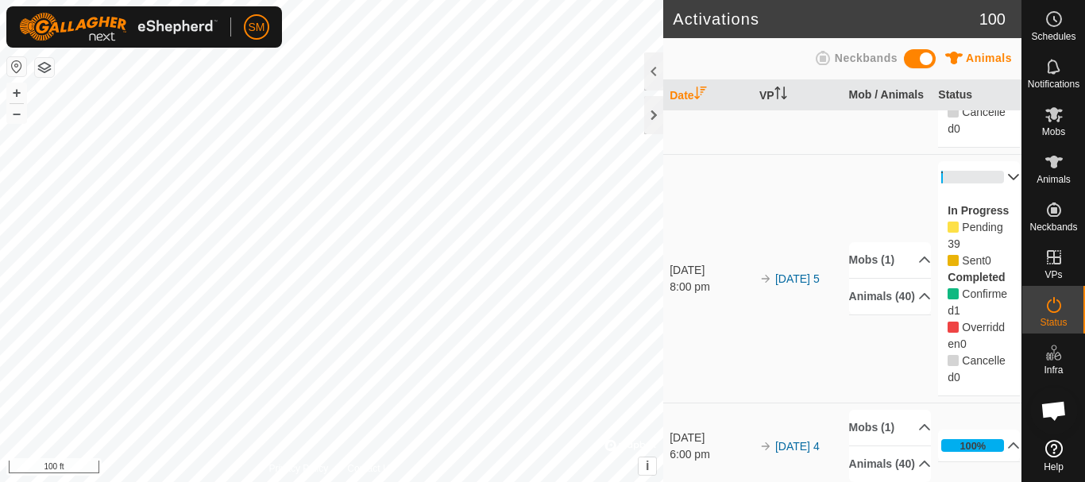
scroll to position [238, 0]
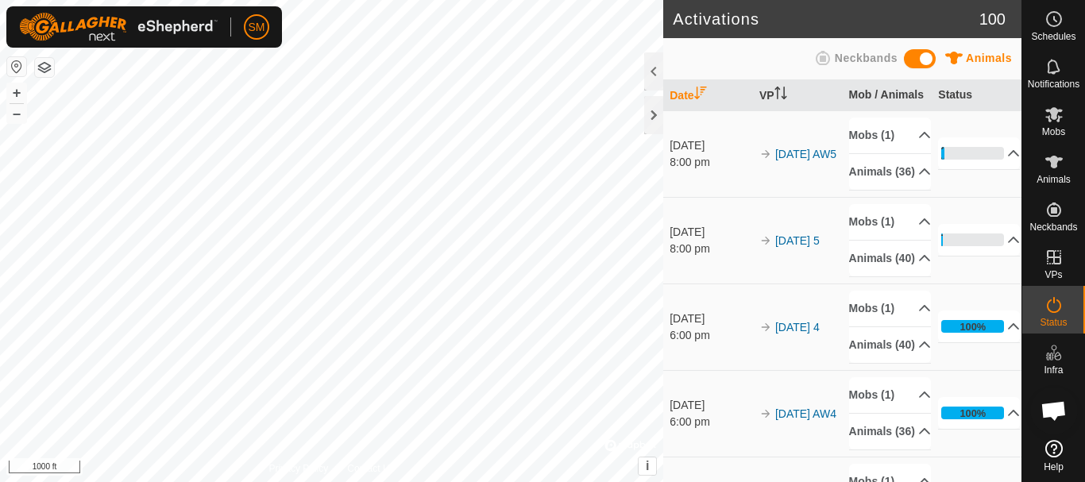
scroll to position [3319, 0]
click at [1062, 160] on icon at bounding box center [1053, 161] width 19 height 19
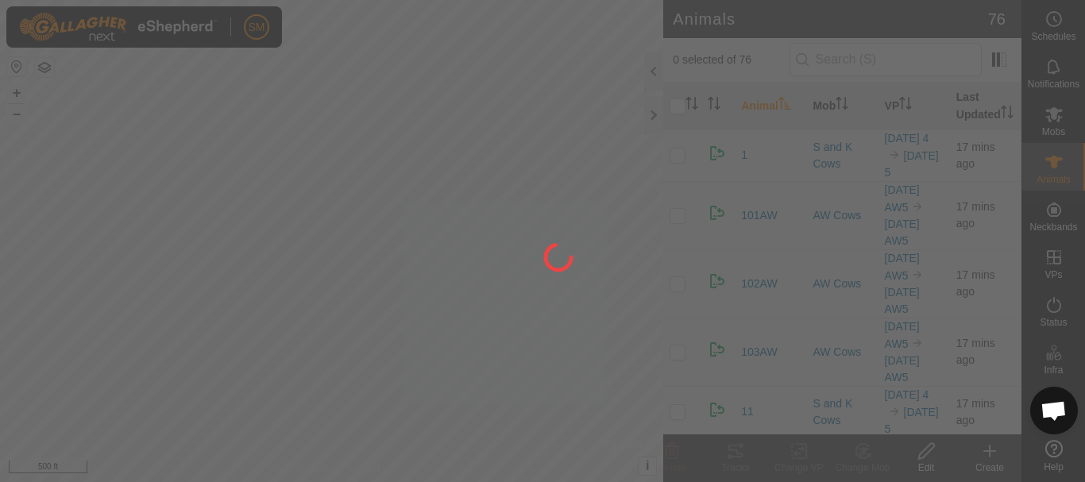
click at [1053, 117] on div at bounding box center [542, 241] width 1085 height 482
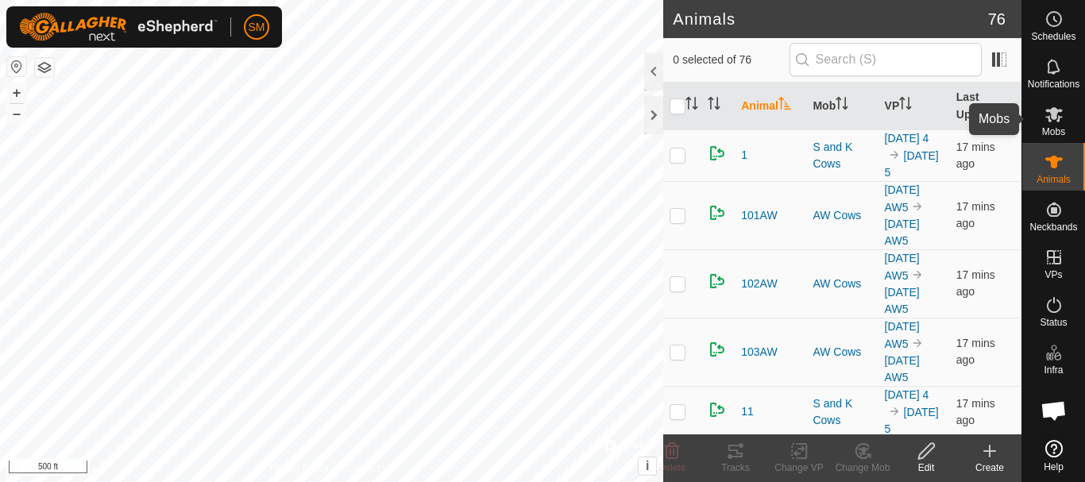
click at [1053, 117] on icon at bounding box center [1053, 114] width 17 height 15
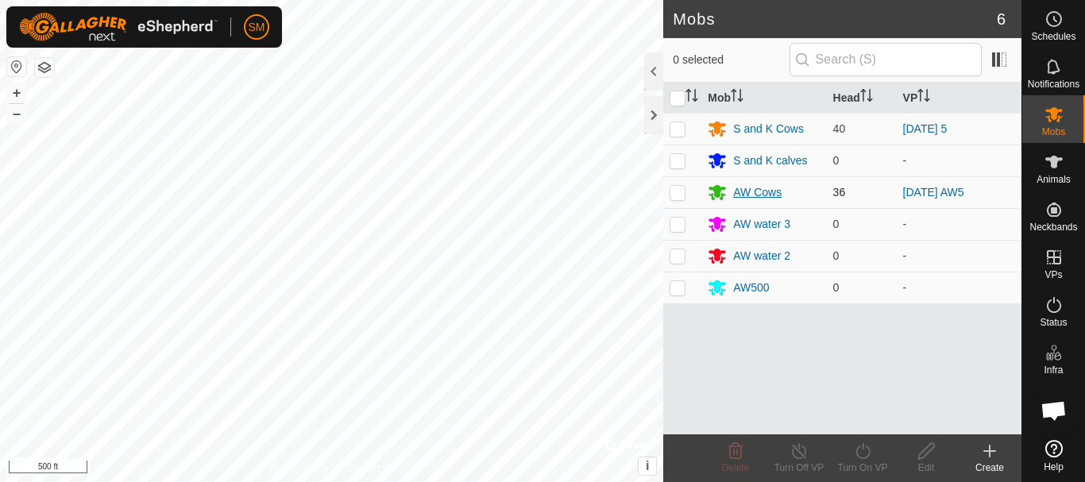
click at [748, 190] on div "AW Cows" at bounding box center [757, 192] width 48 height 17
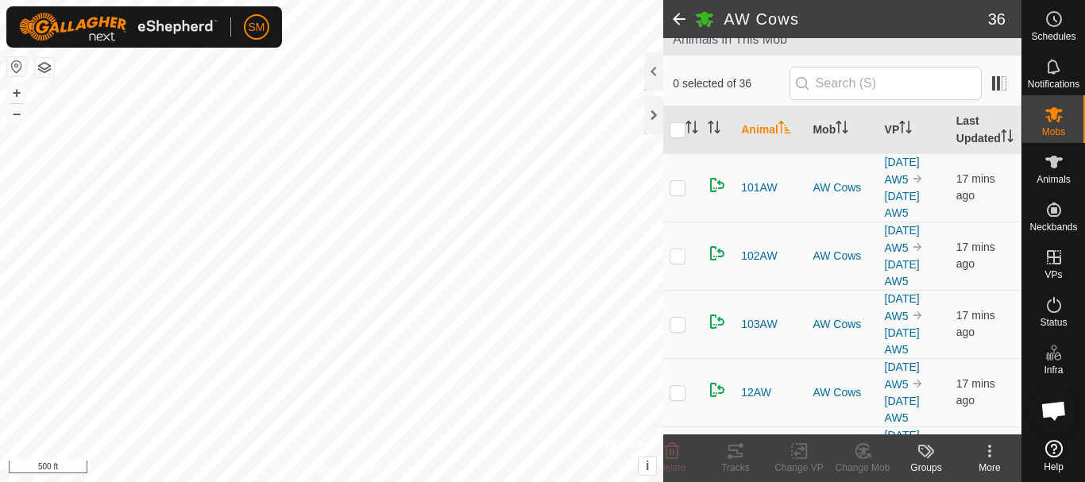
scroll to position [83, 0]
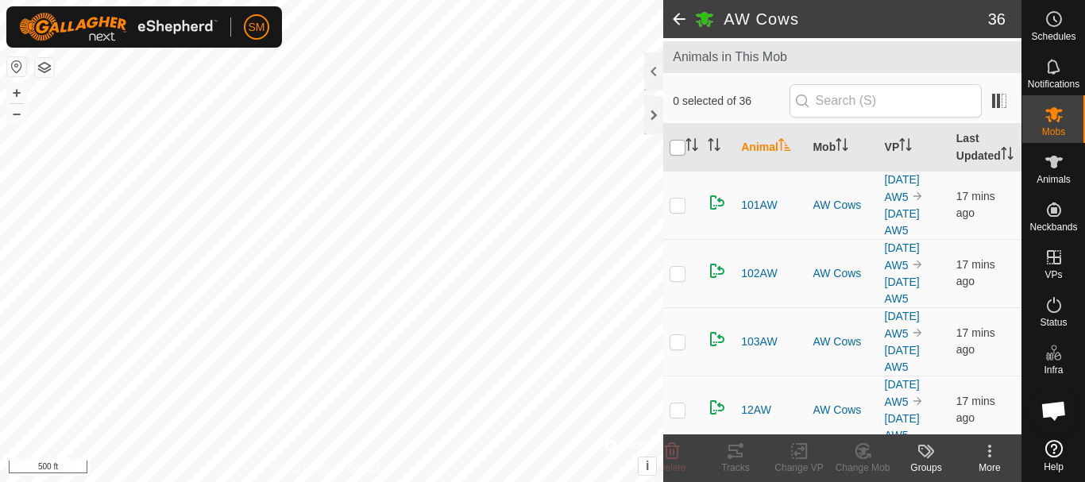
click at [677, 155] on input "checkbox" at bounding box center [677, 148] width 16 height 16
checkbox input "true"
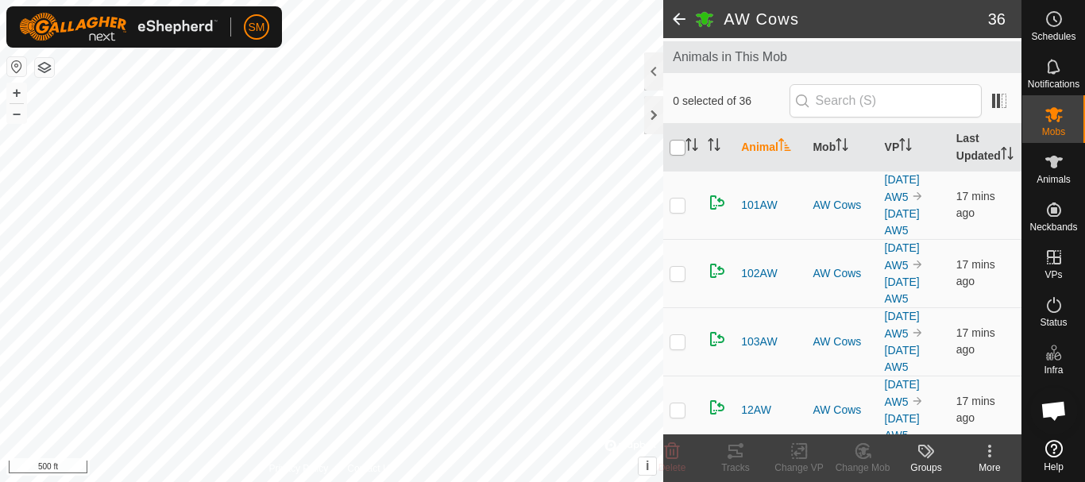
checkbox input "true"
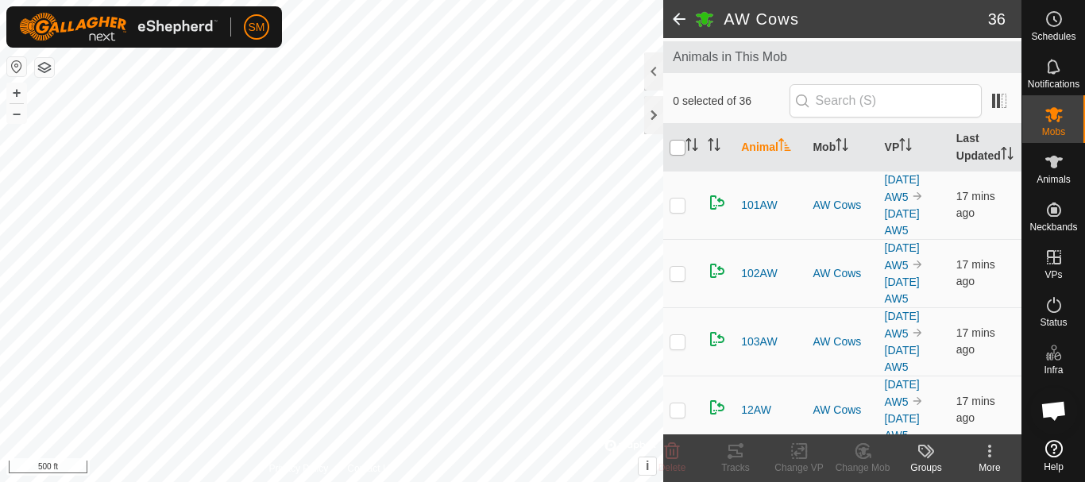
checkbox input "true"
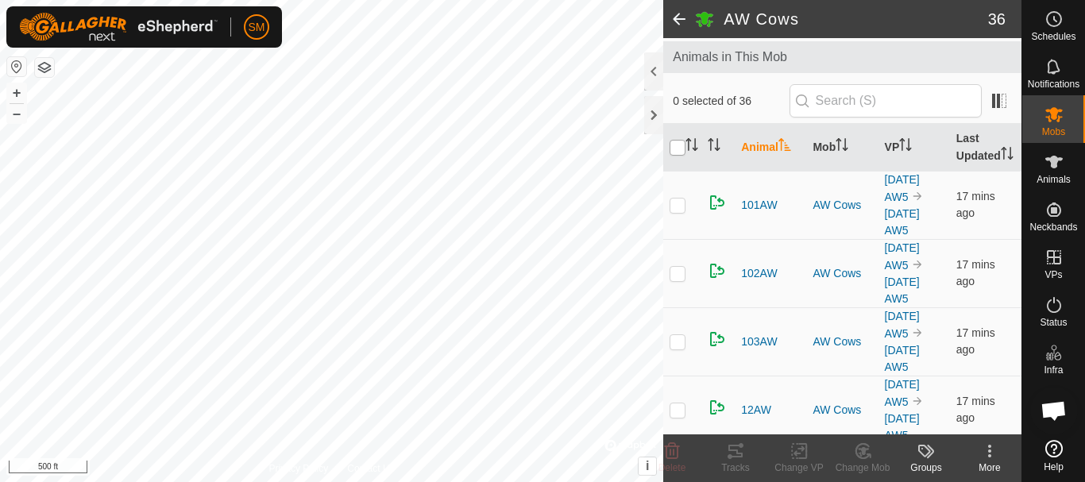
checkbox input "true"
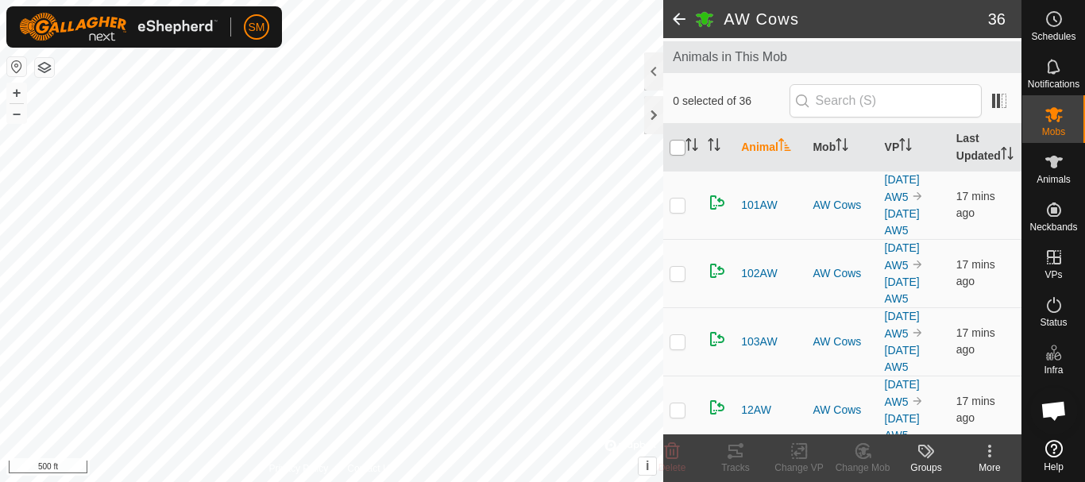
checkbox input "true"
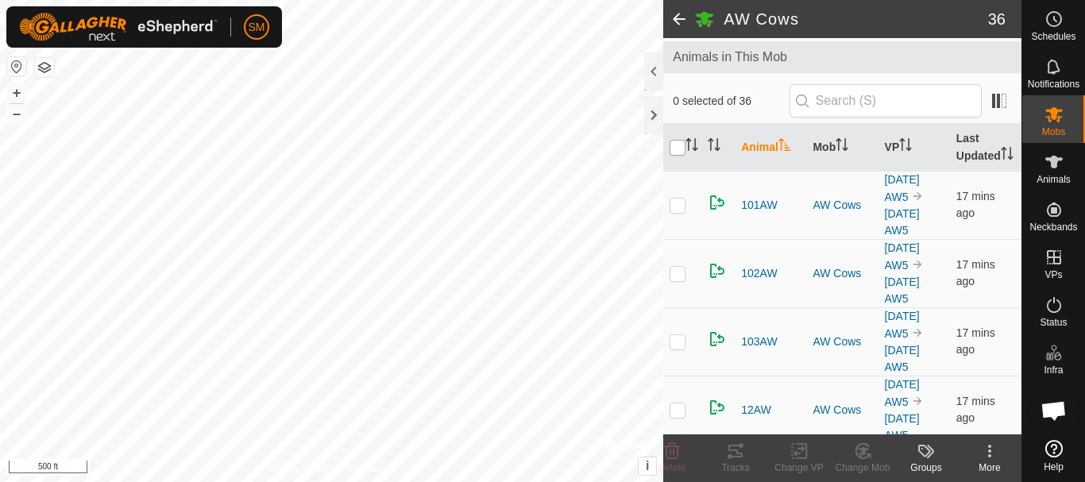
checkbox input "true"
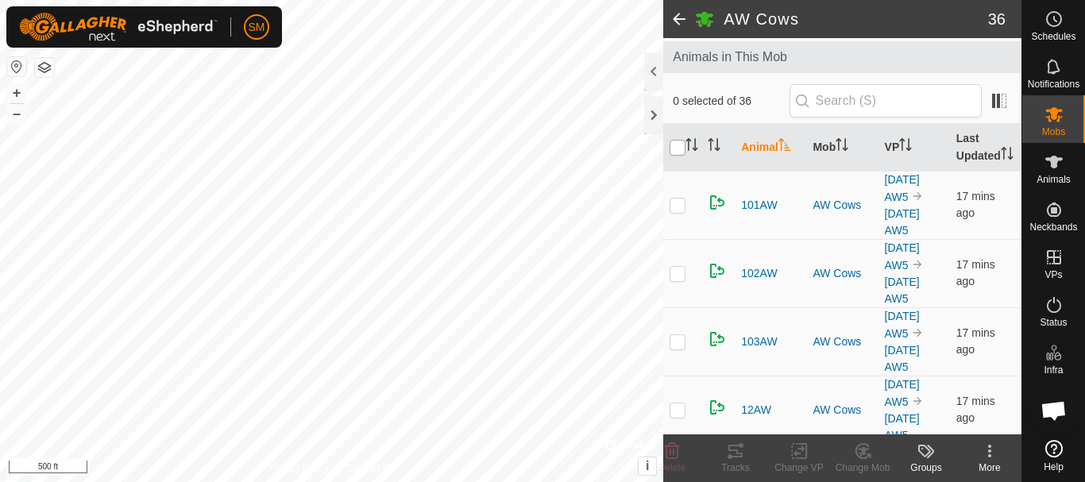
checkbox input "true"
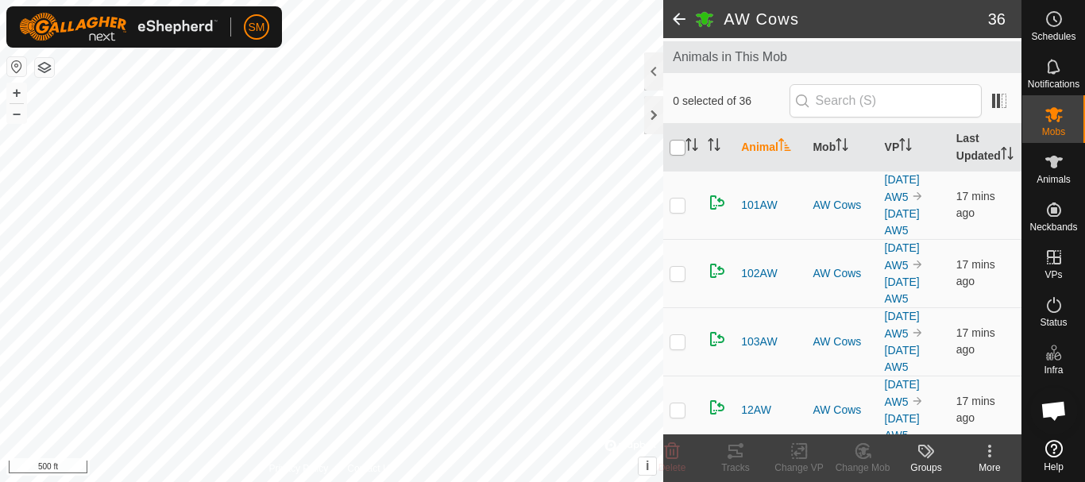
checkbox input "true"
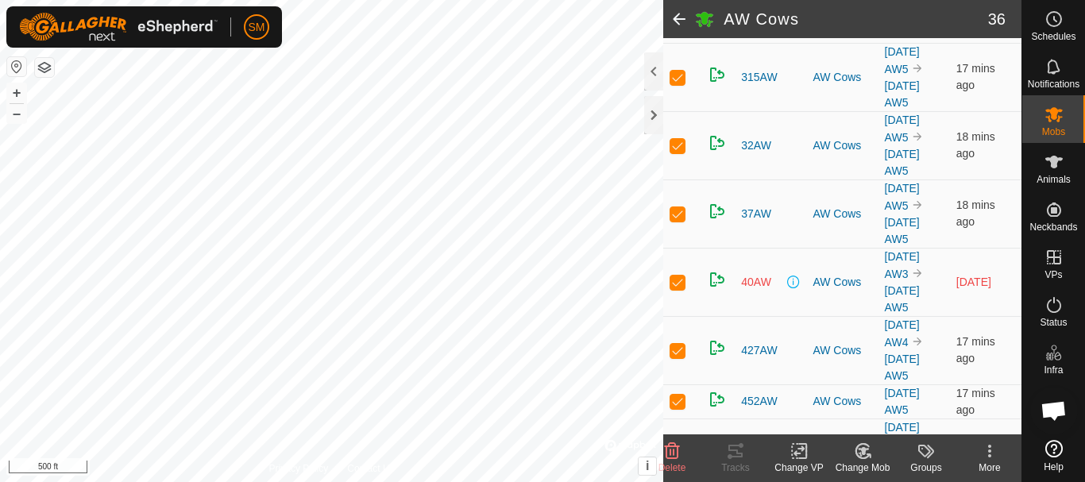
scroll to position [1195, 0]
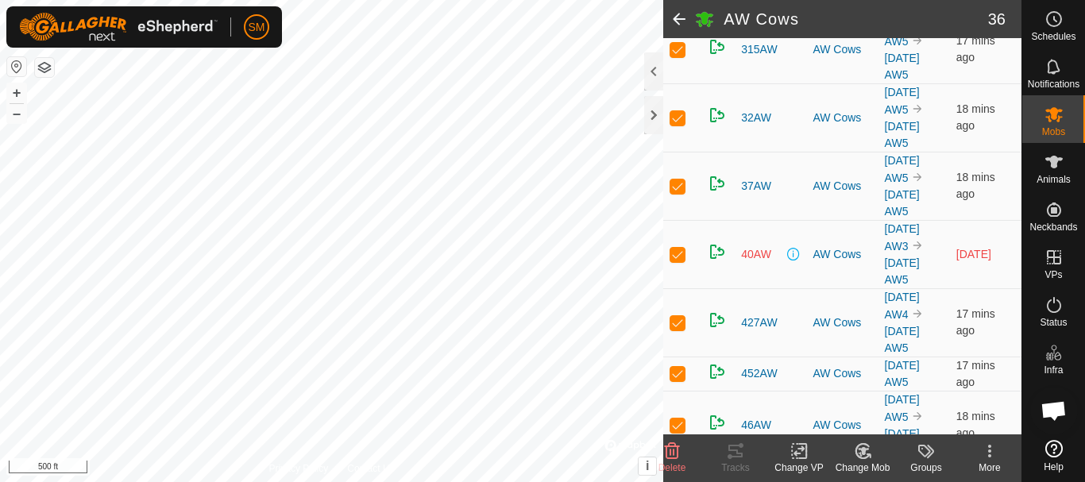
click at [680, 260] on p-checkbox at bounding box center [677, 254] width 16 height 13
checkbox input "false"
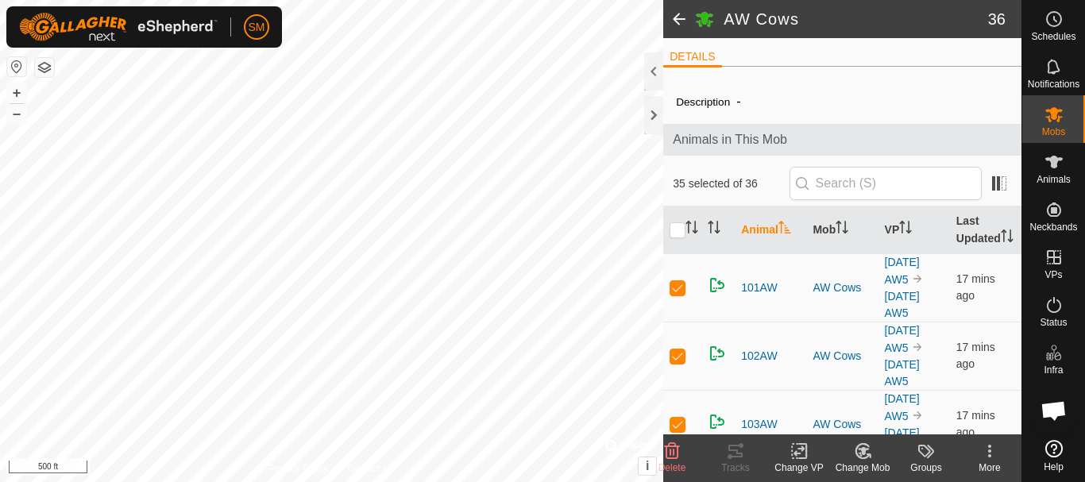
scroll to position [0, 0]
click at [679, 239] on input "checkbox" at bounding box center [677, 231] width 16 height 16
checkbox input "true"
click at [679, 239] on input "checkbox" at bounding box center [677, 231] width 16 height 16
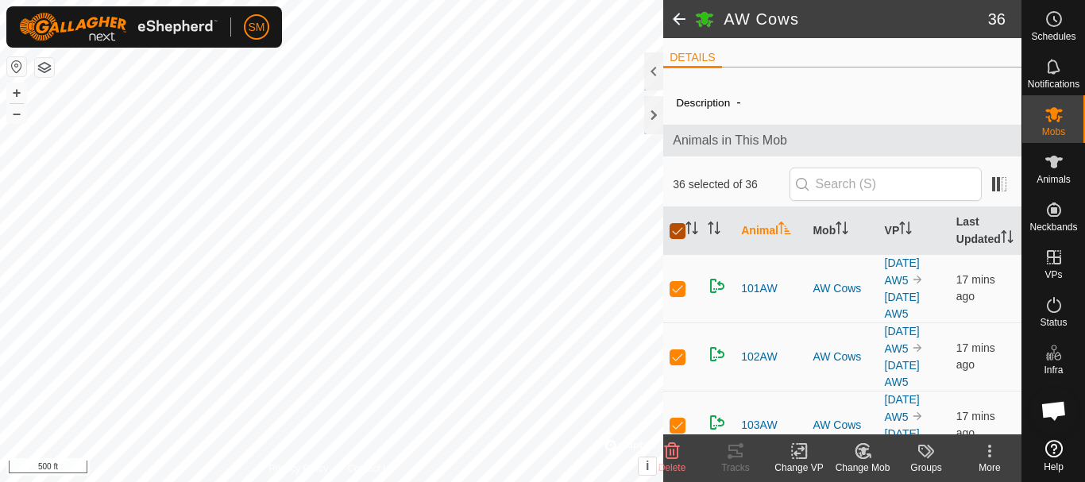
checkbox input "false"
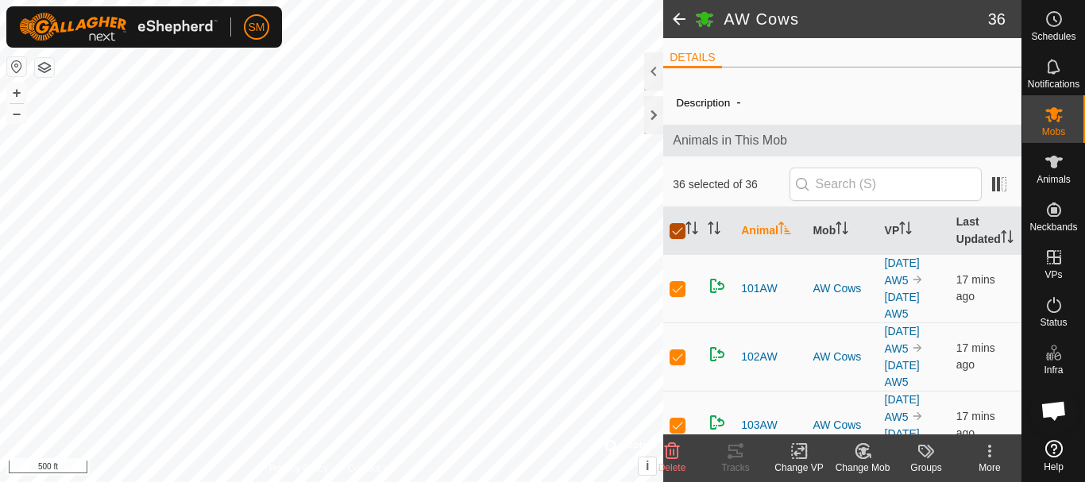
checkbox input "false"
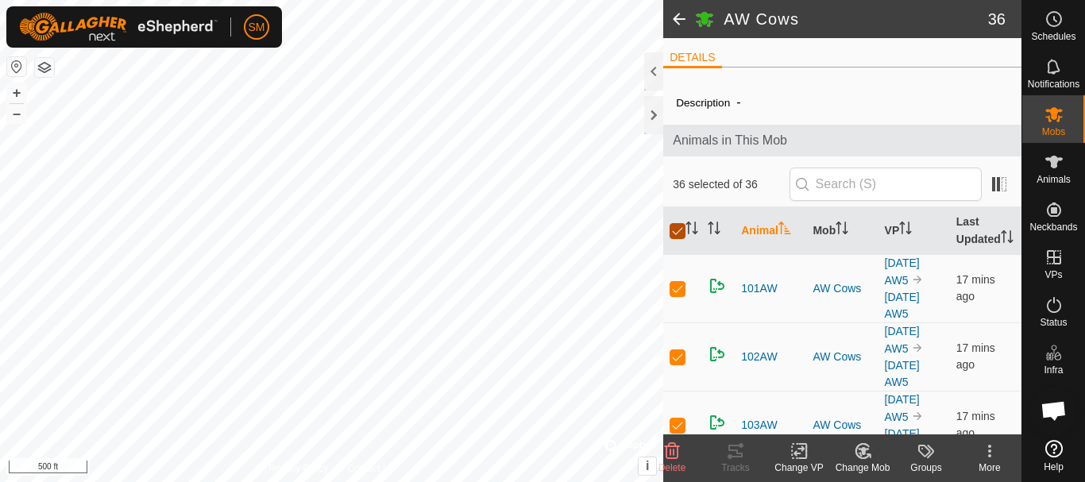
checkbox input "false"
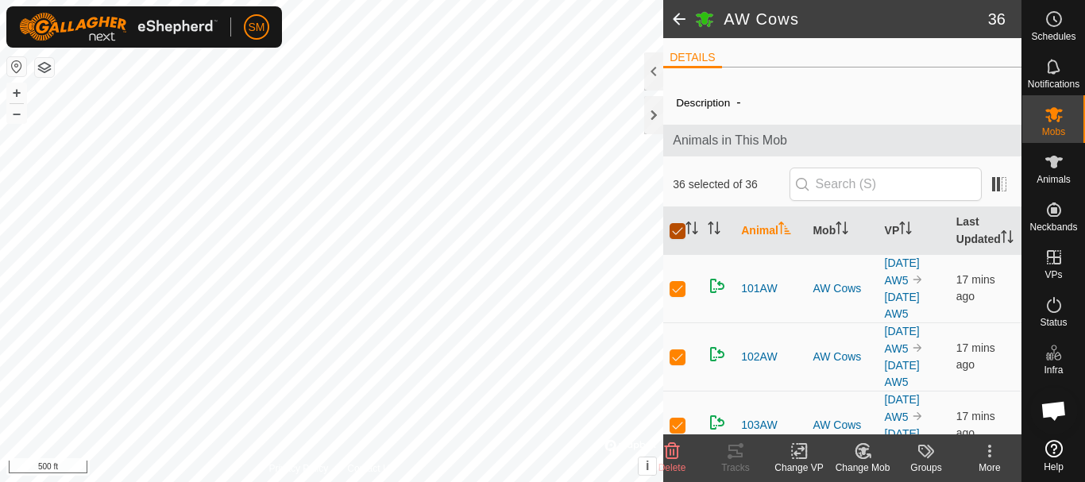
checkbox input "false"
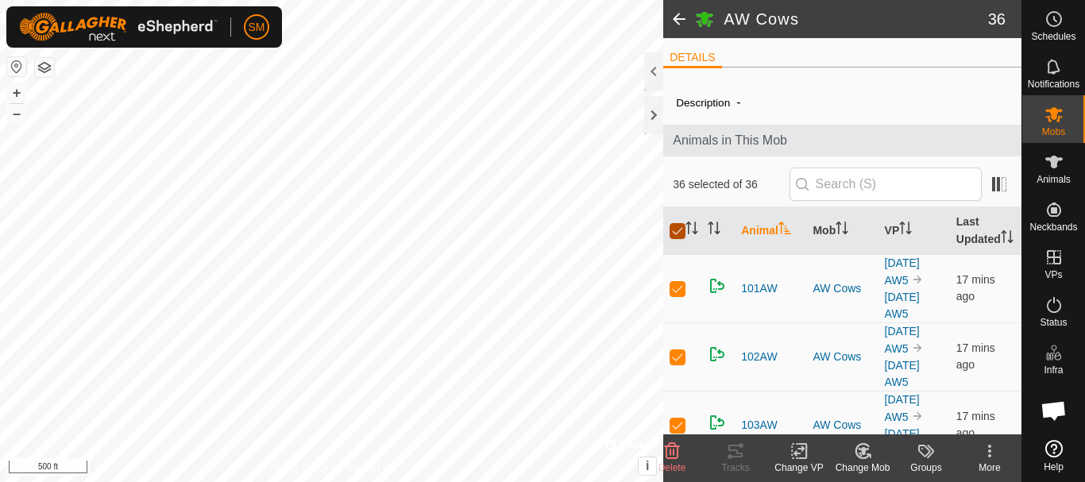
checkbox input "false"
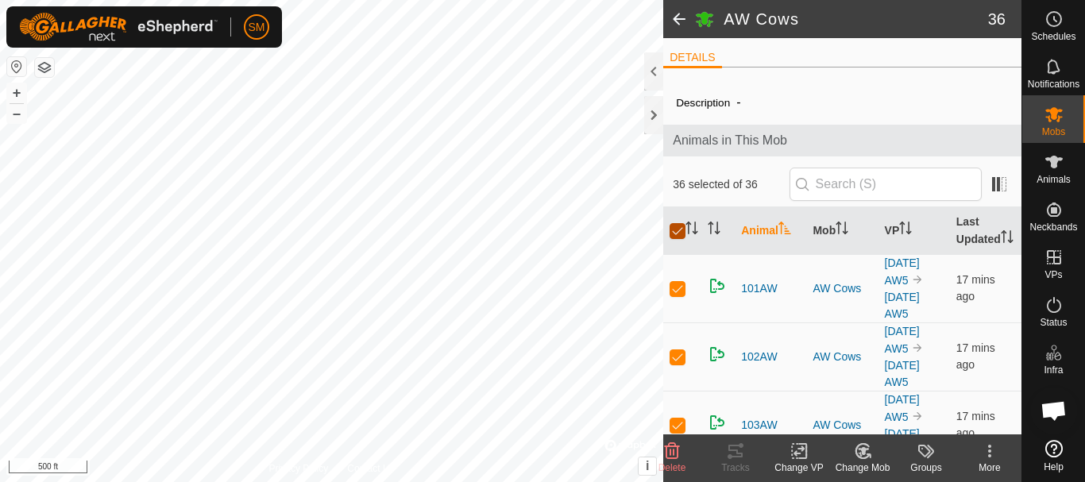
checkbox input "false"
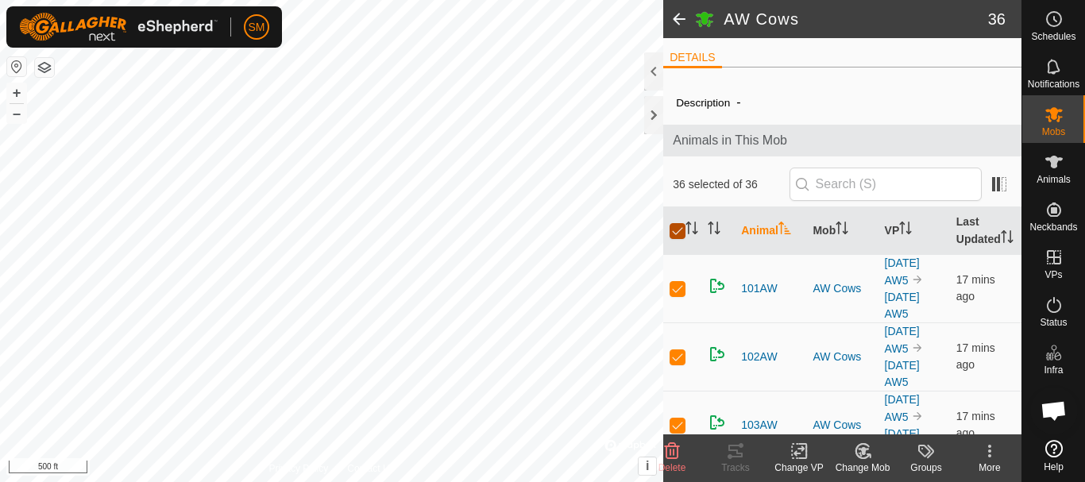
checkbox input "false"
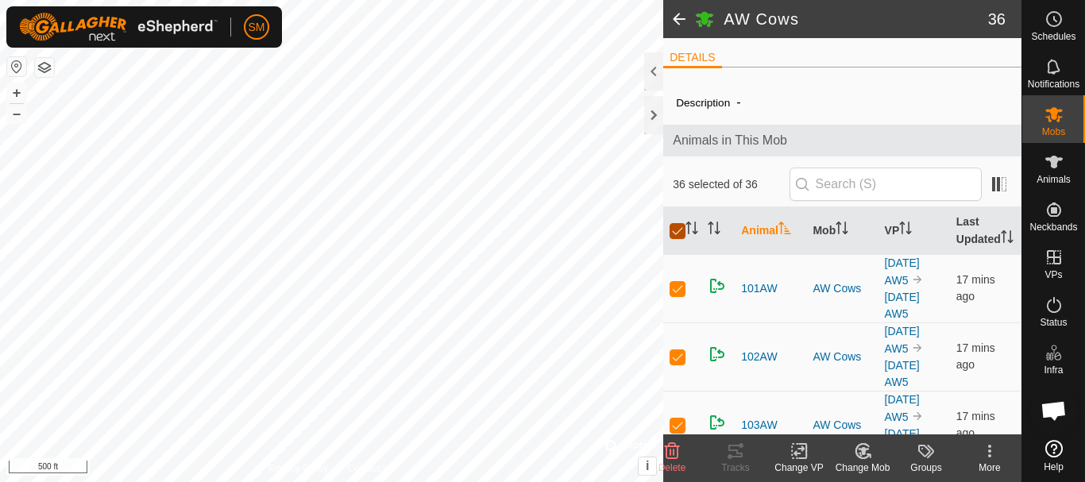
checkbox input "false"
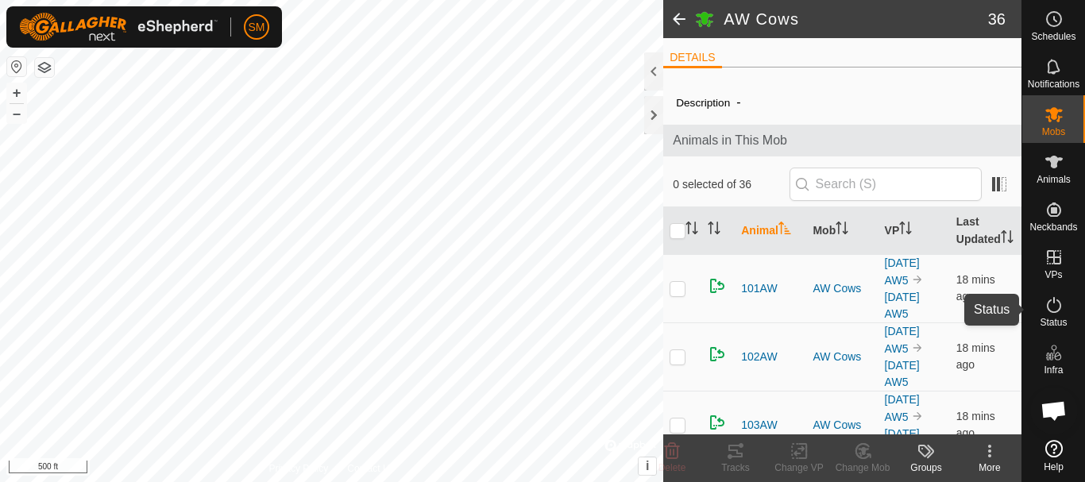
click at [1053, 303] on icon at bounding box center [1054, 305] width 14 height 16
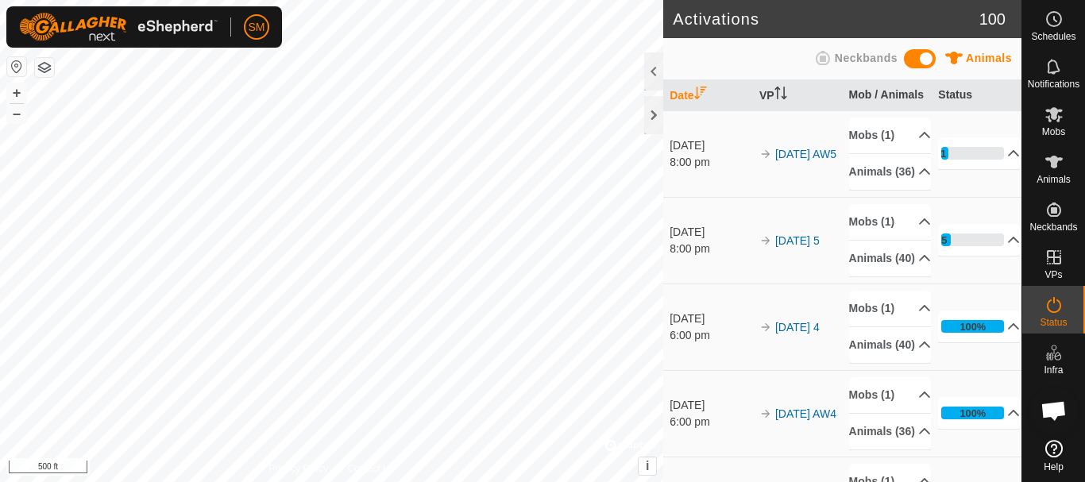
scroll to position [3319, 0]
click at [991, 169] on p-accordion-header "11%" at bounding box center [979, 153] width 82 height 32
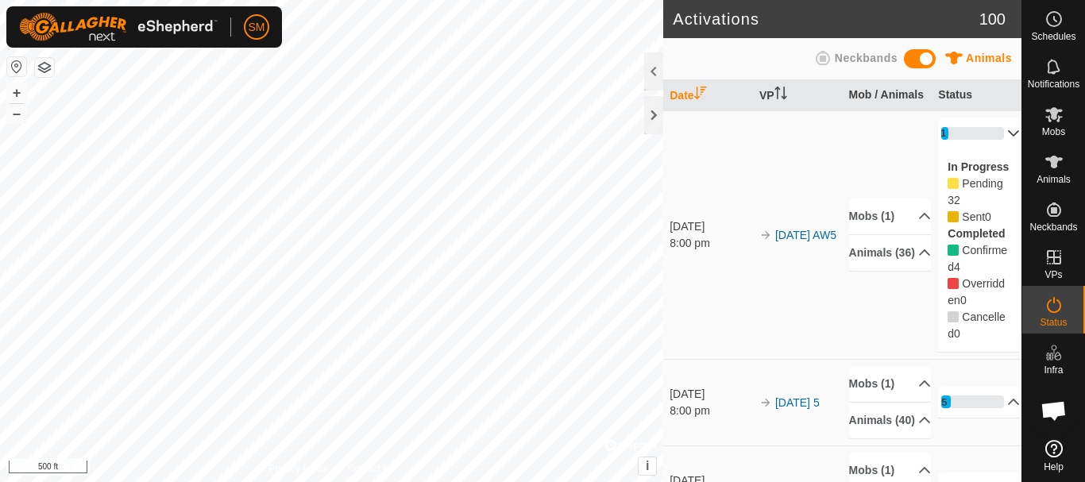
click at [991, 149] on p-accordion-header "11%" at bounding box center [979, 134] width 82 height 32
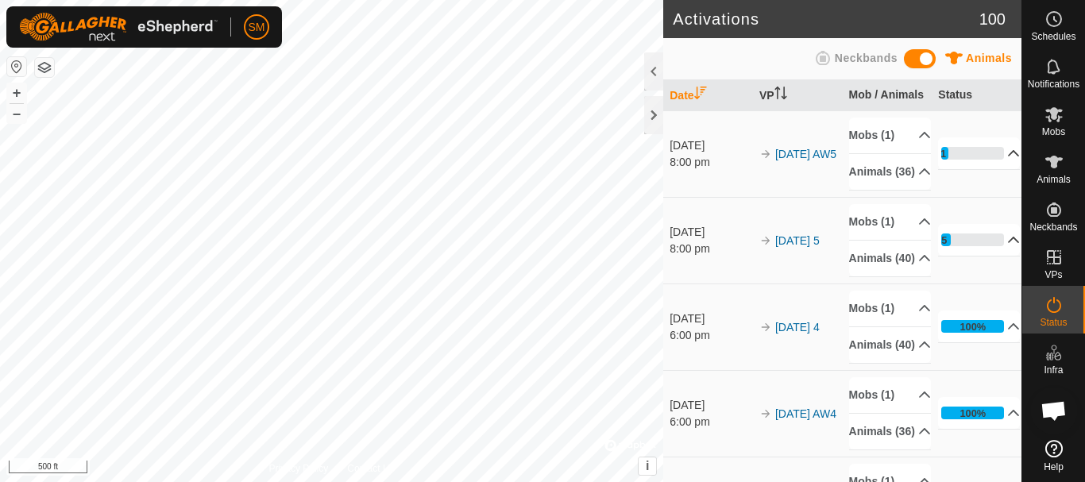
click at [1007, 246] on icon at bounding box center [1013, 239] width 13 height 13
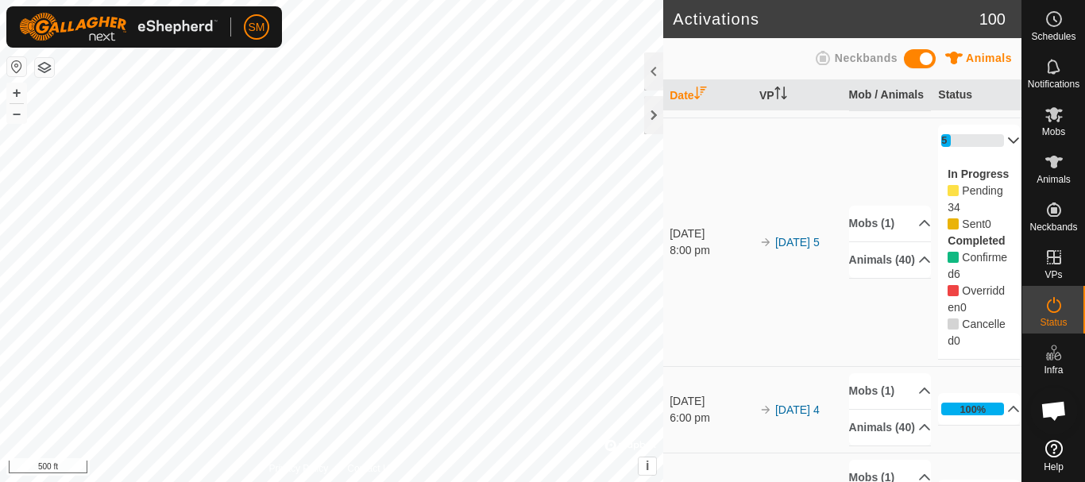
scroll to position [0, 0]
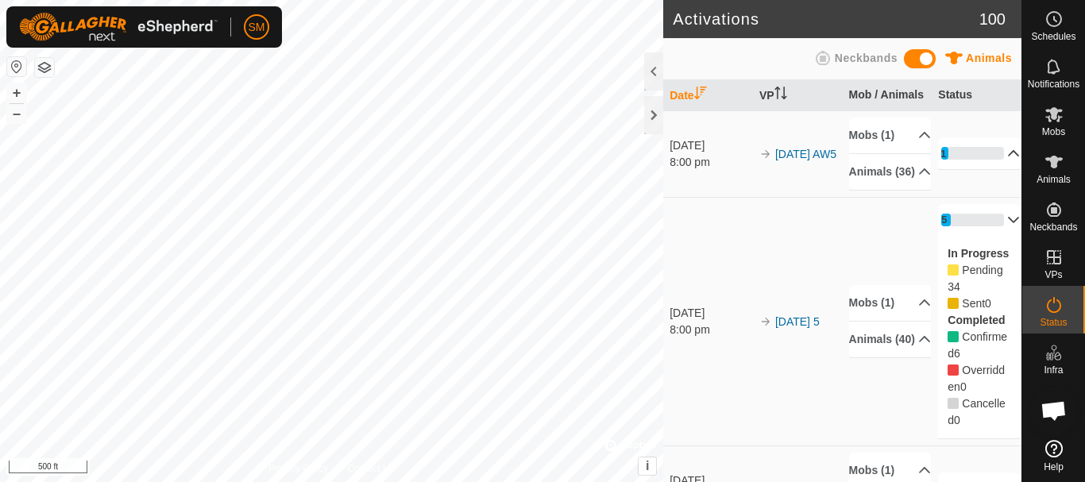
click at [995, 236] on p-accordion-header "15%" at bounding box center [979, 220] width 82 height 32
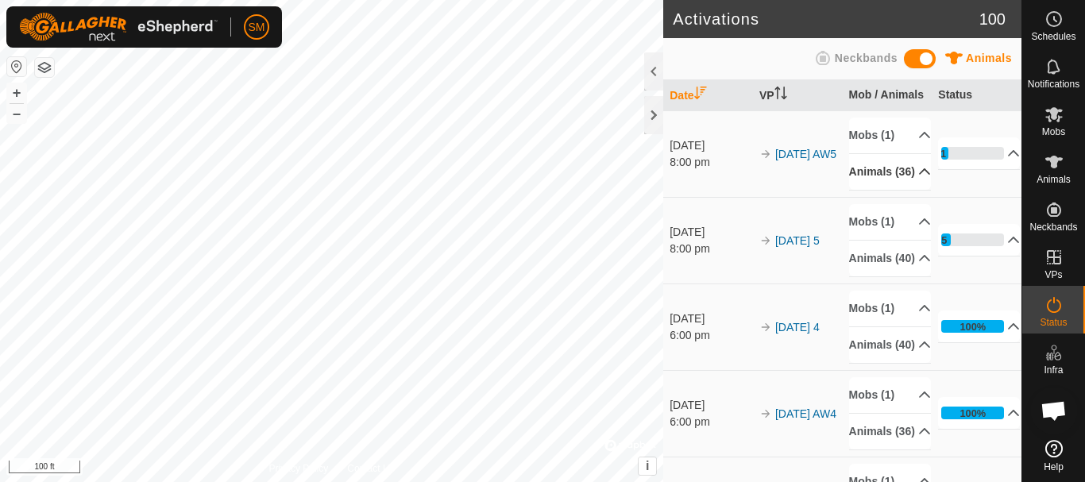
click at [918, 178] on icon at bounding box center [924, 171] width 13 height 13
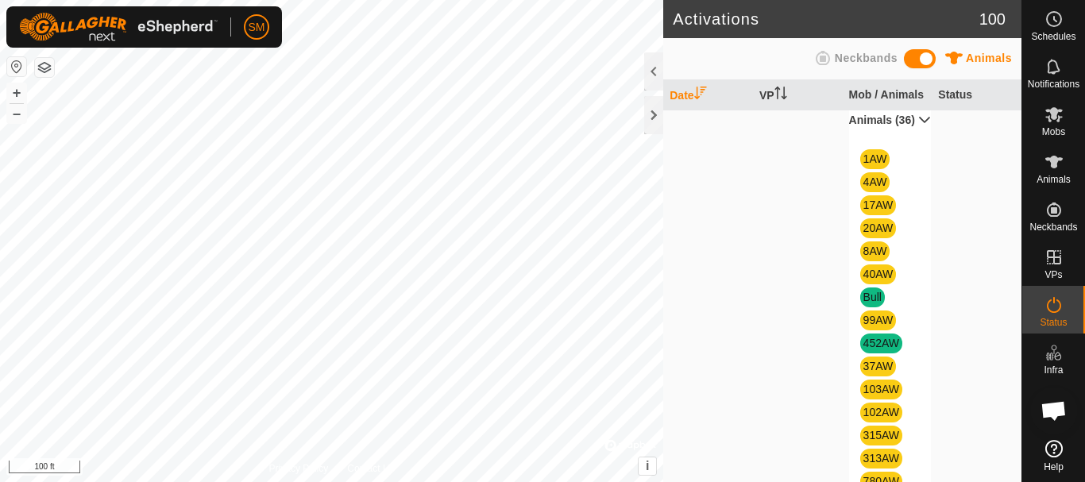
scroll to position [79, 0]
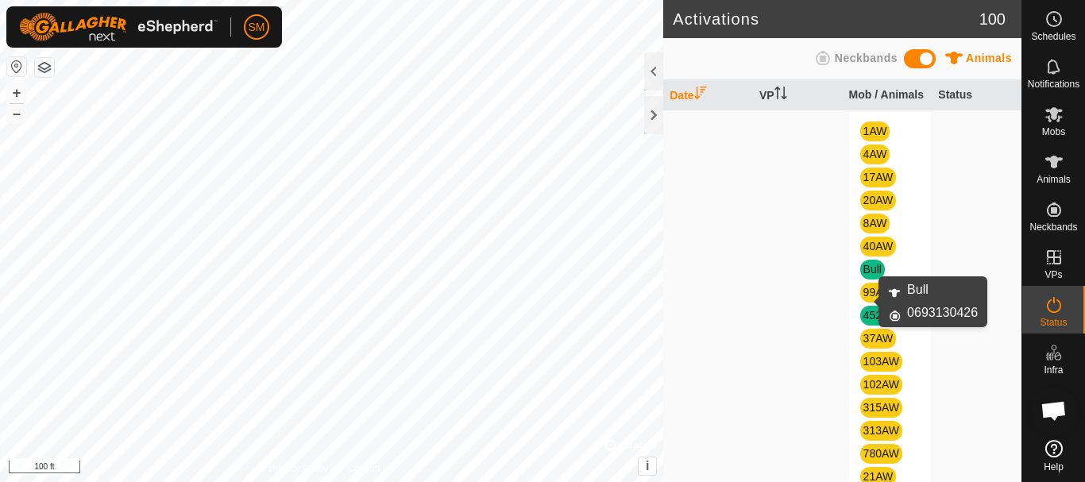
click at [864, 276] on link "Bull" at bounding box center [872, 269] width 18 height 13
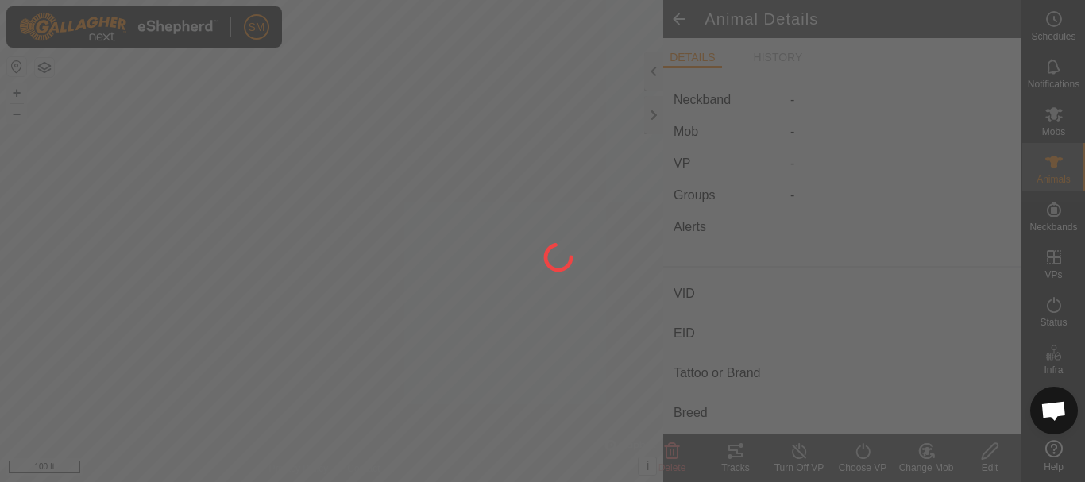
type input "Bull"
type input "-"
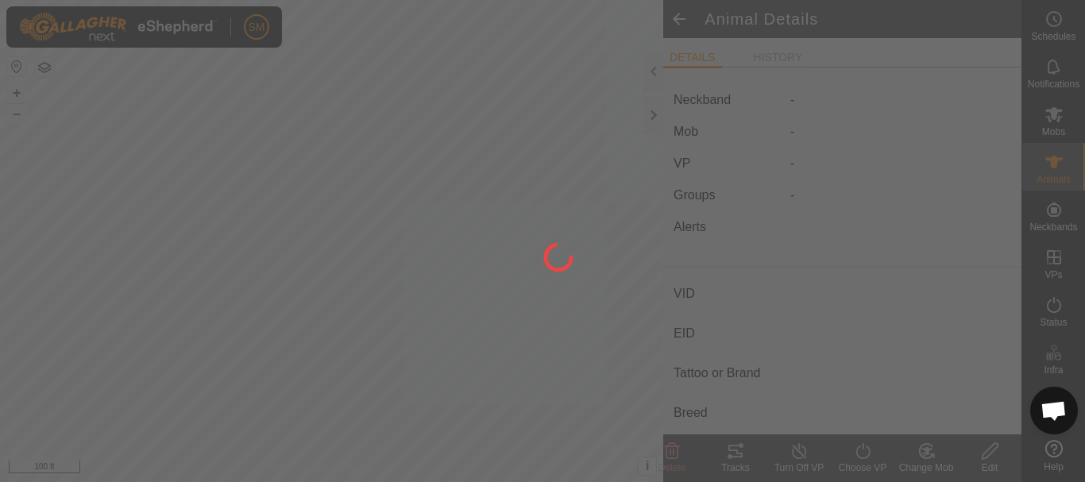
type input "0 kg"
type input "-"
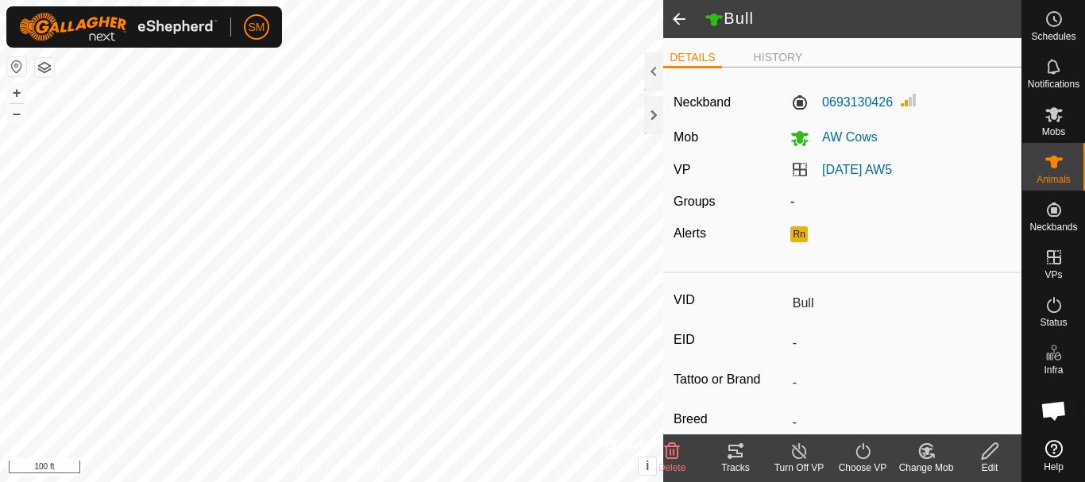
click at [680, 16] on span at bounding box center [679, 19] width 32 height 38
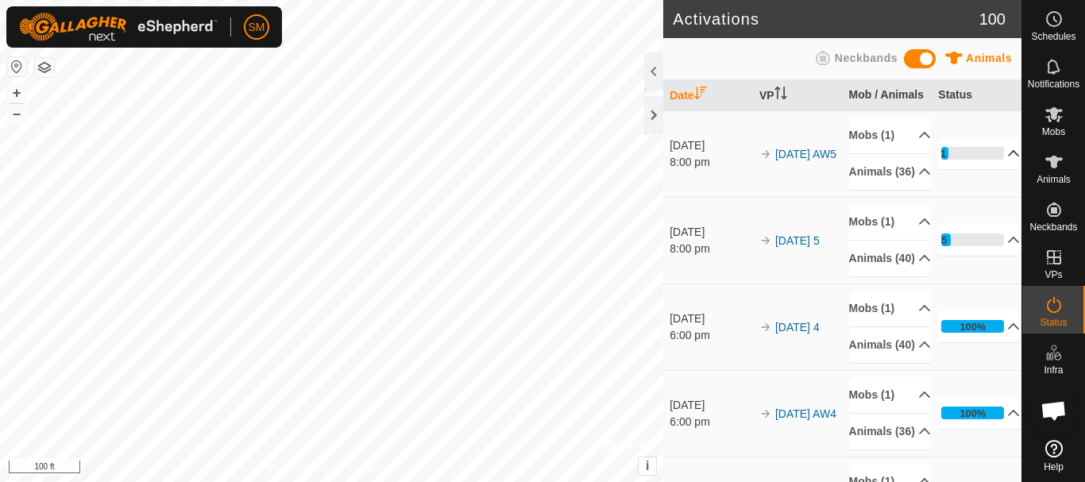
click at [1007, 160] on icon at bounding box center [1013, 153] width 13 height 13
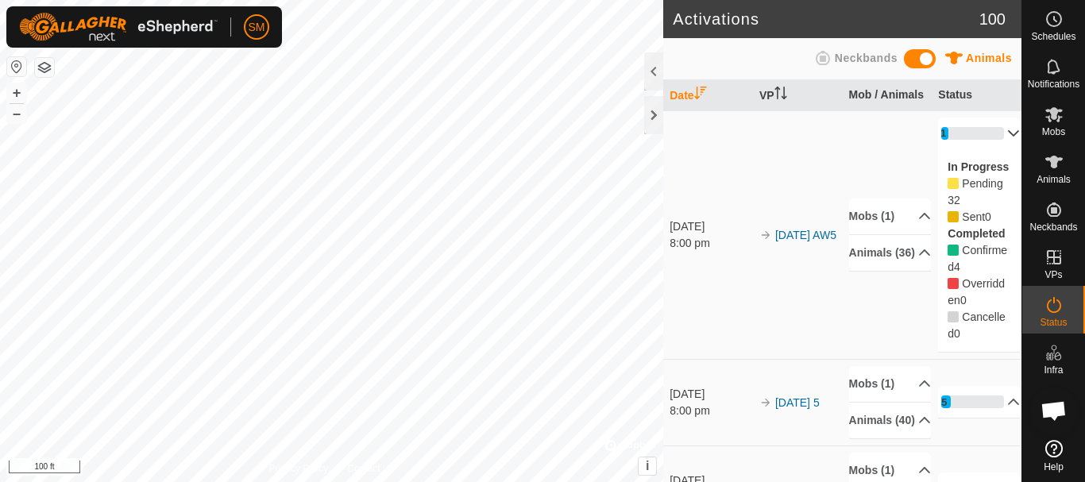
click at [995, 148] on p-accordion-header "11%" at bounding box center [979, 134] width 82 height 32
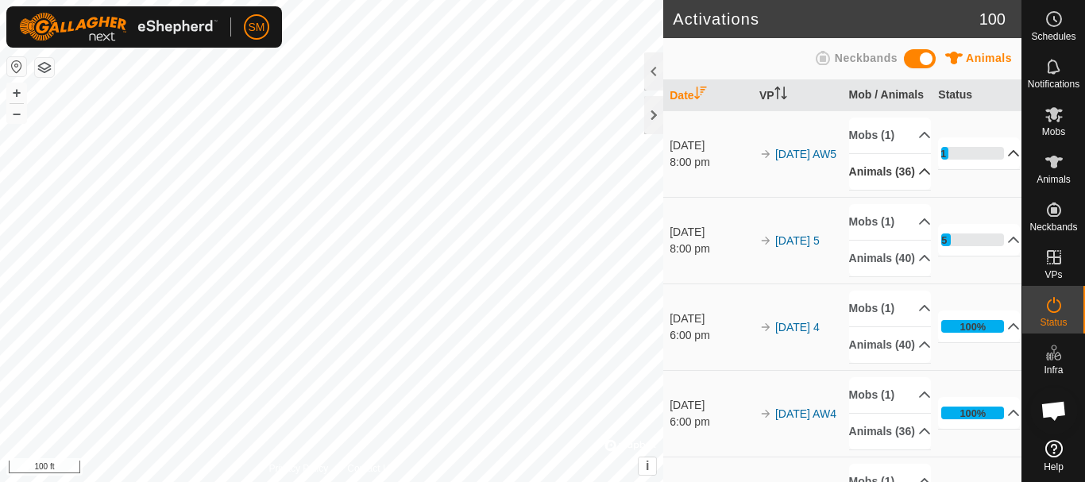
click at [919, 175] on icon at bounding box center [924, 171] width 11 height 6
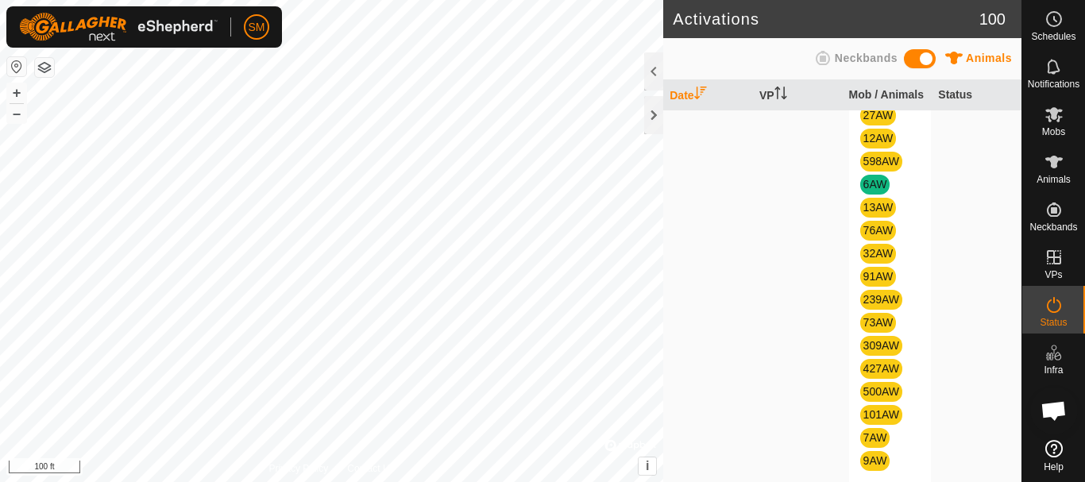
scroll to position [953, 0]
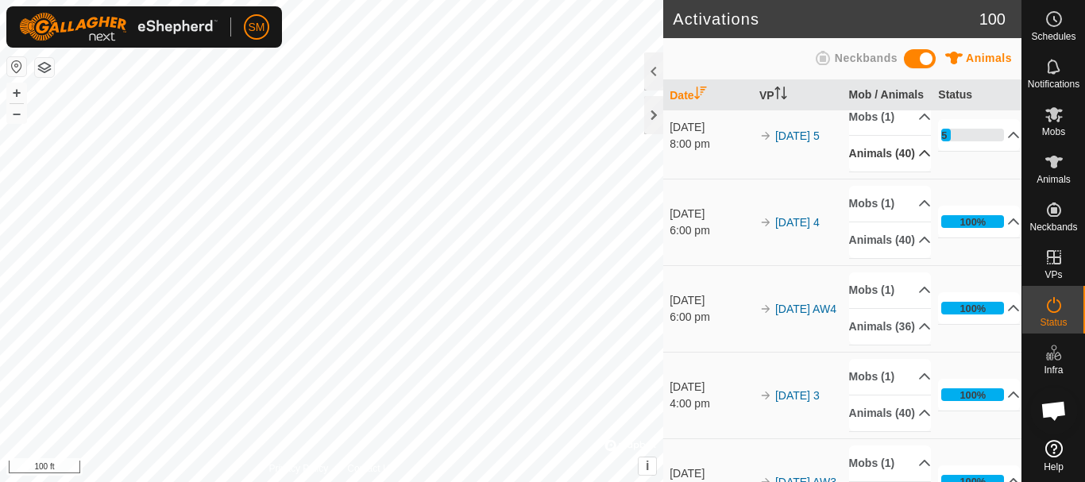
click at [918, 160] on icon at bounding box center [924, 153] width 13 height 13
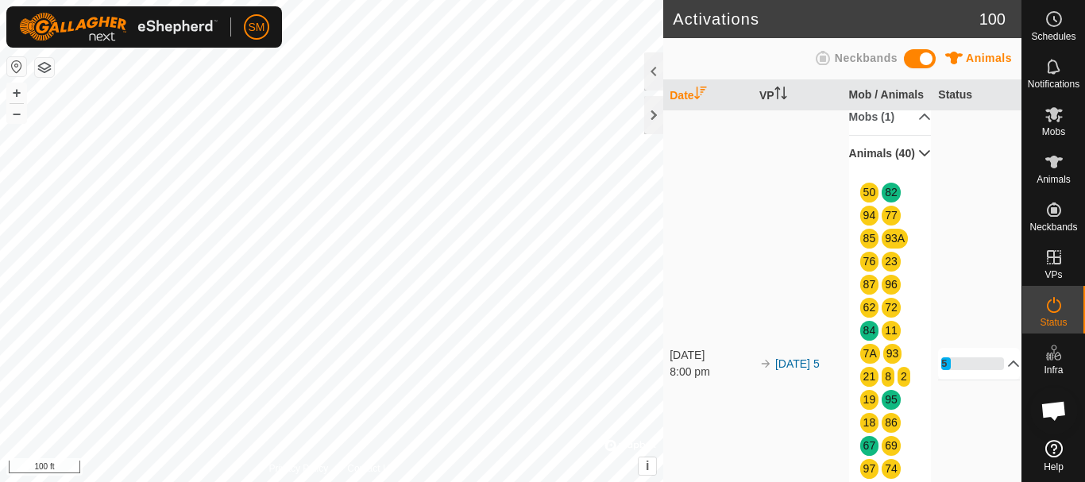
click at [905, 172] on p-accordion-header "Animals (40)" at bounding box center [890, 154] width 82 height 36
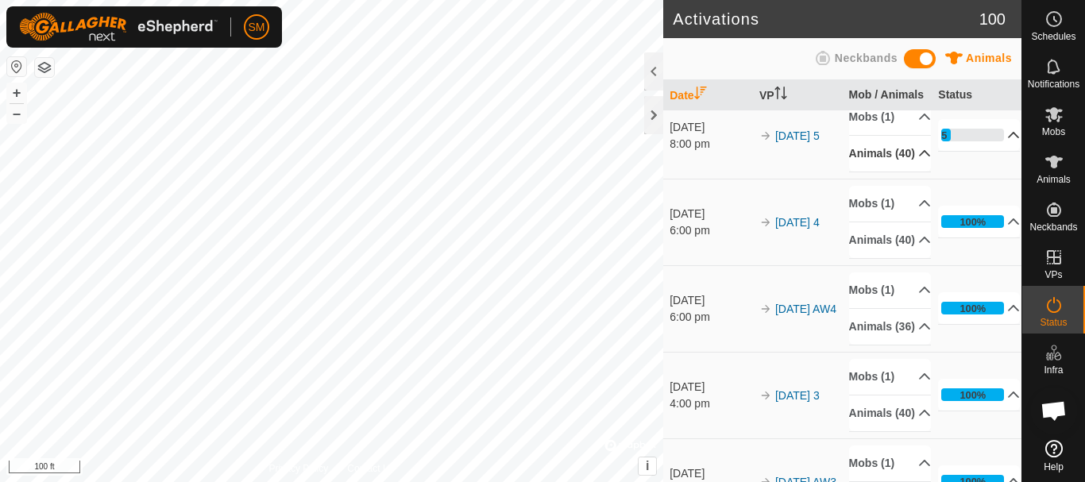
click at [1009, 138] on icon at bounding box center [1014, 135] width 11 height 6
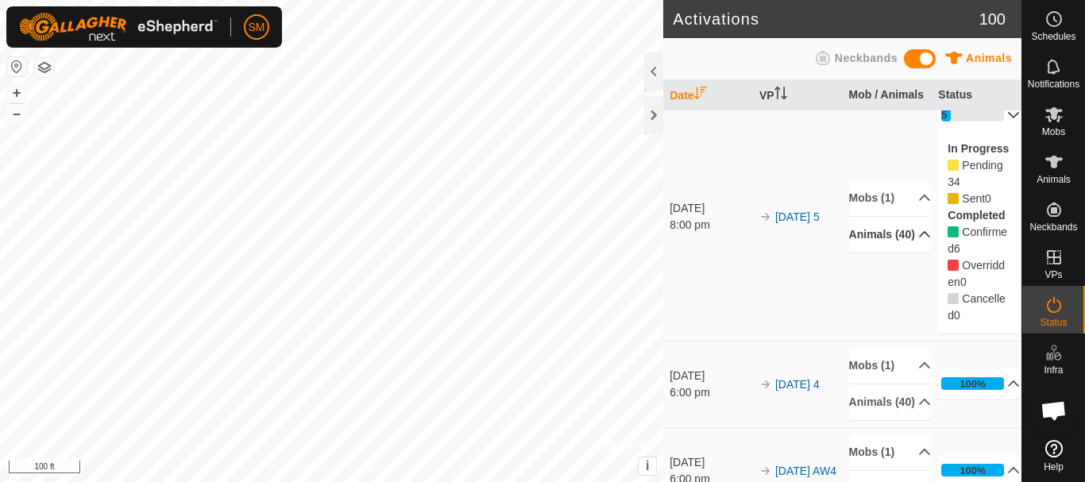
click at [994, 131] on p-accordion-header "15%" at bounding box center [979, 115] width 82 height 32
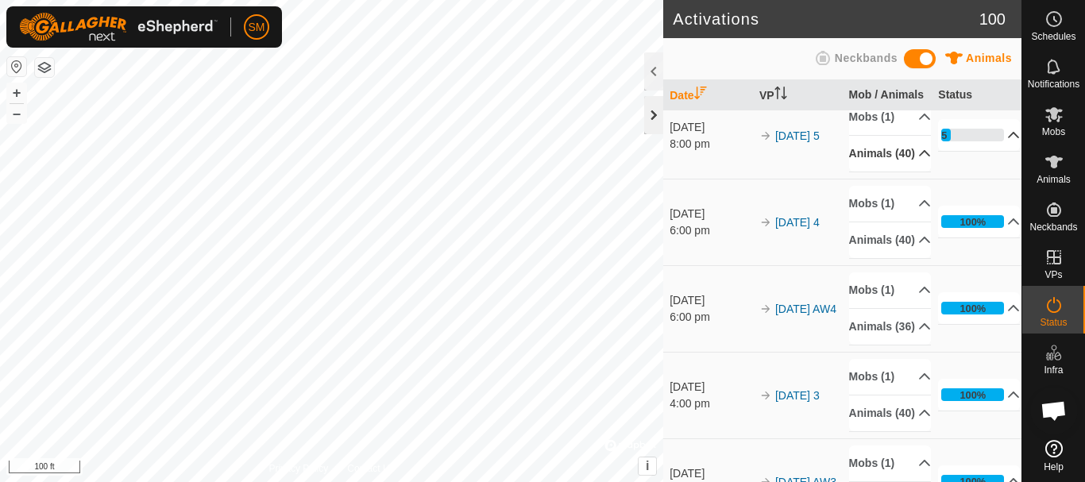
click at [650, 113] on div at bounding box center [653, 115] width 19 height 38
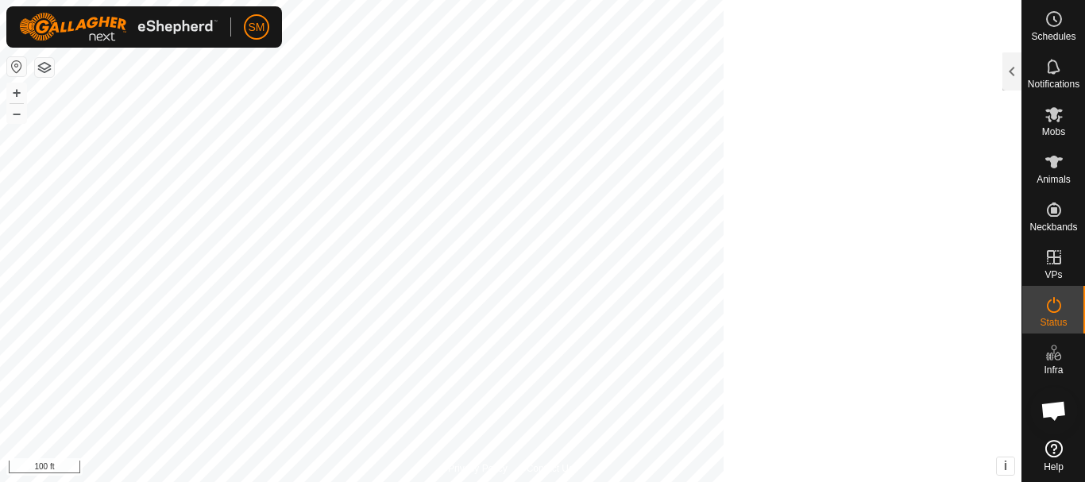
scroll to position [970, 0]
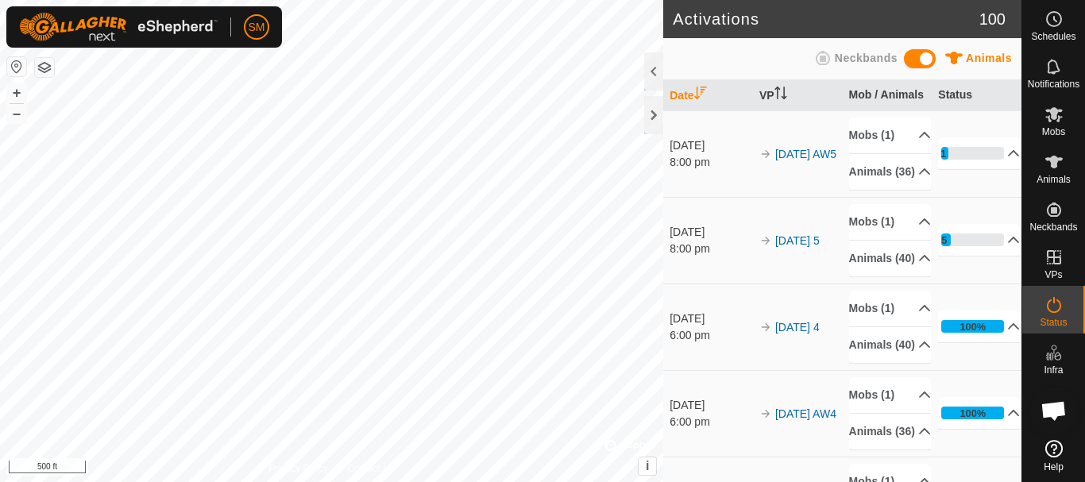
scroll to position [3319, 0]
